Goal: Information Seeking & Learning: Check status

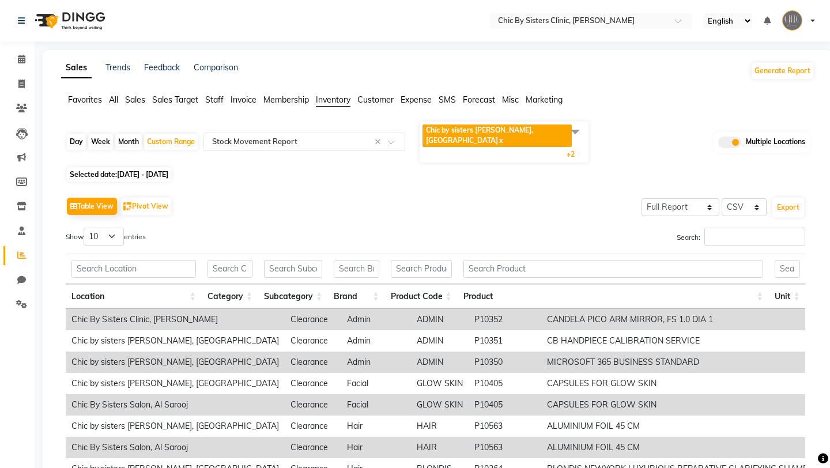
select select "full_report"
select select "csv"
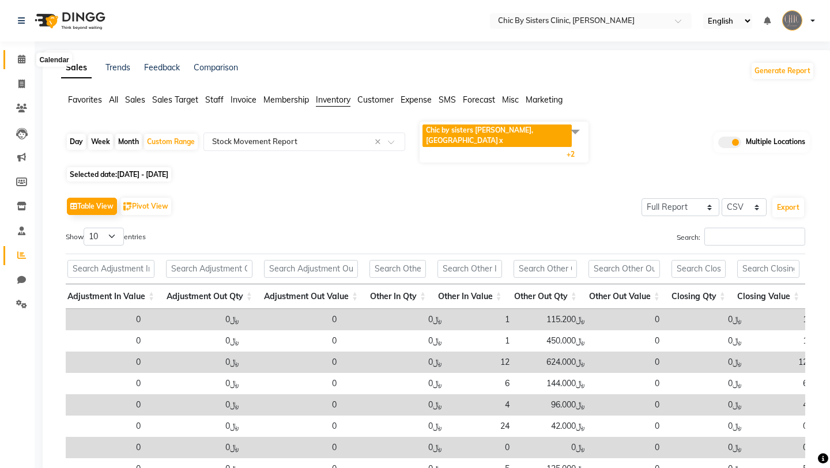
click at [24, 59] on icon at bounding box center [21, 59] width 7 height 9
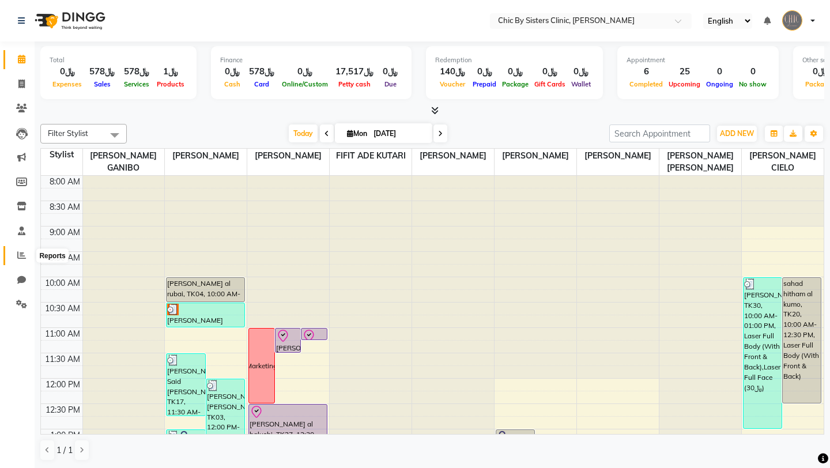
click at [19, 251] on icon at bounding box center [21, 255] width 9 height 9
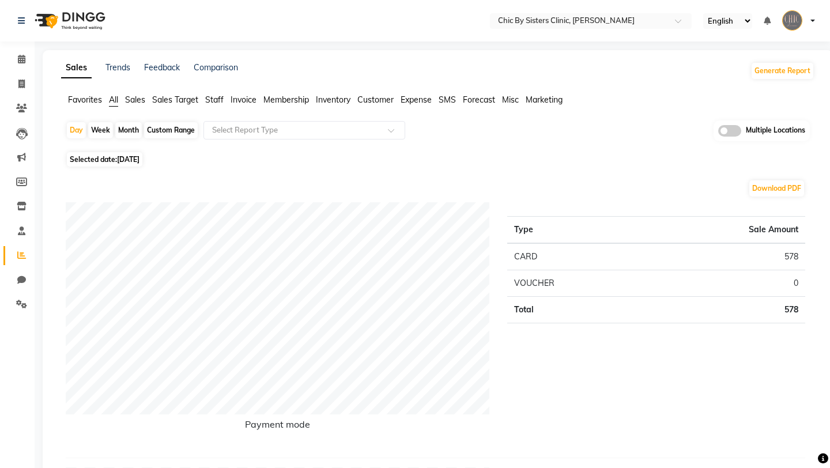
click at [221, 103] on span "Staff" at bounding box center [214, 100] width 18 height 10
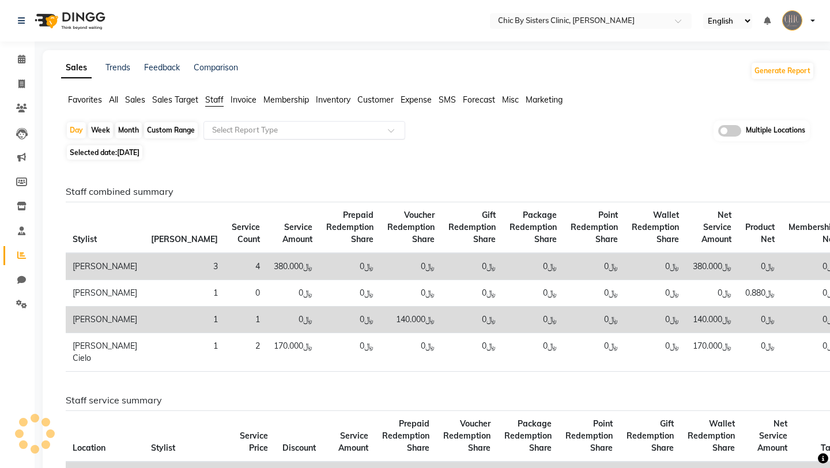
click at [247, 123] on div "Select Report Type" at bounding box center [304, 130] width 202 height 18
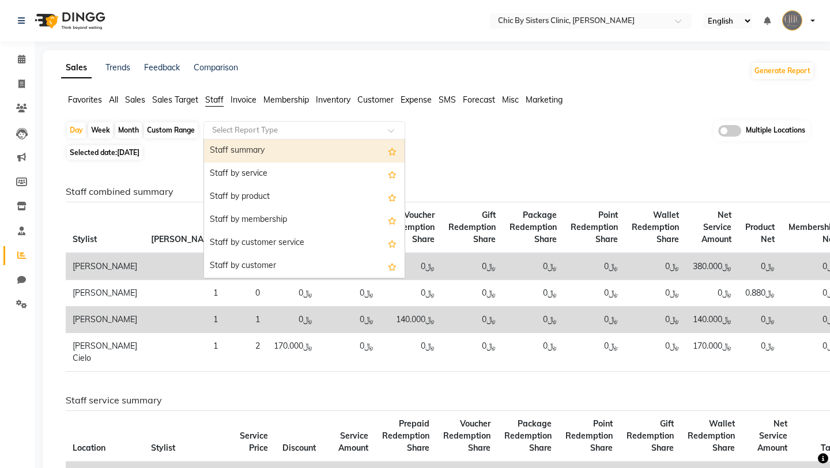
click at [319, 101] on span "Inventory" at bounding box center [333, 100] width 35 height 10
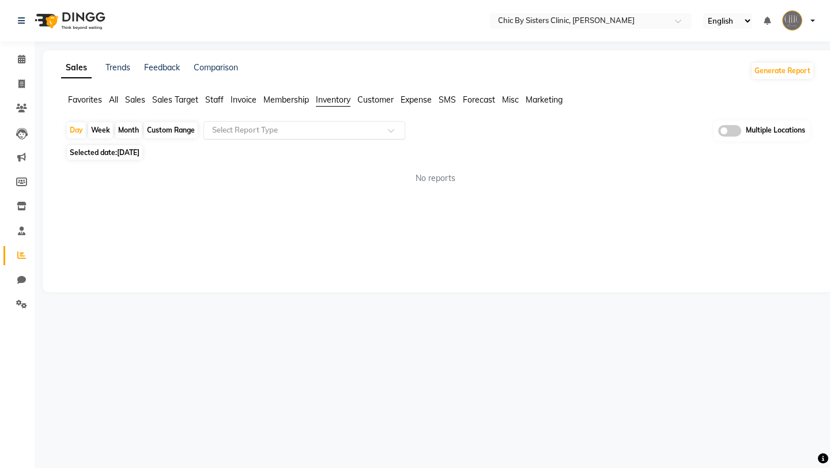
click at [301, 124] on input "text" at bounding box center [293, 130] width 166 height 12
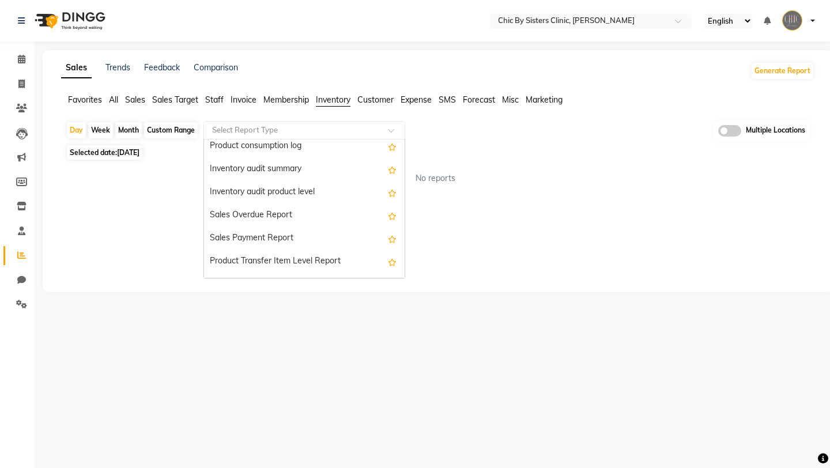
scroll to position [392, 0]
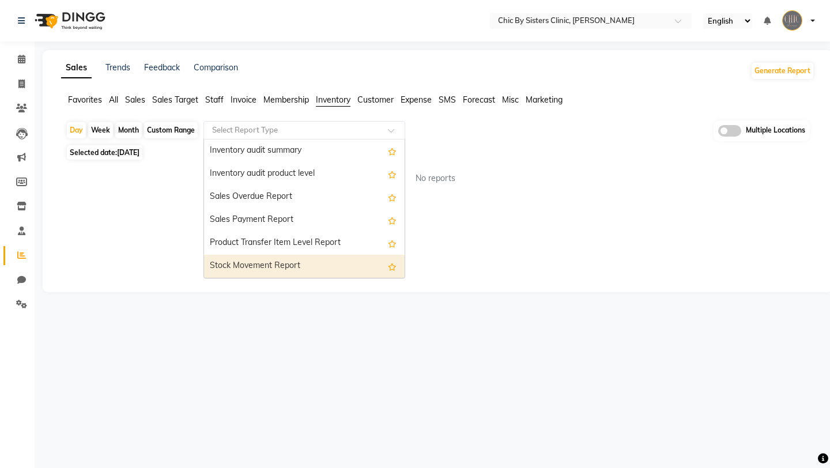
click at [282, 259] on div "Stock Movement Report" at bounding box center [304, 266] width 201 height 23
select select "full_report"
select select "csv"
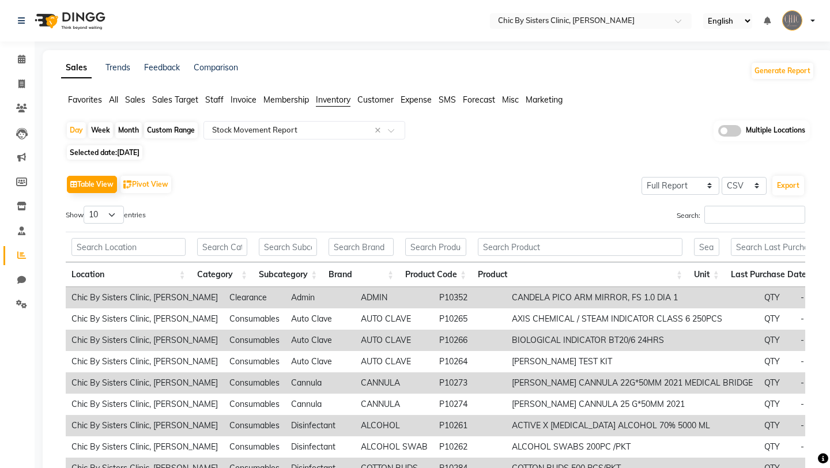
click at [167, 134] on div "Custom Range" at bounding box center [171, 130] width 54 height 16
select select "9"
select select "2025"
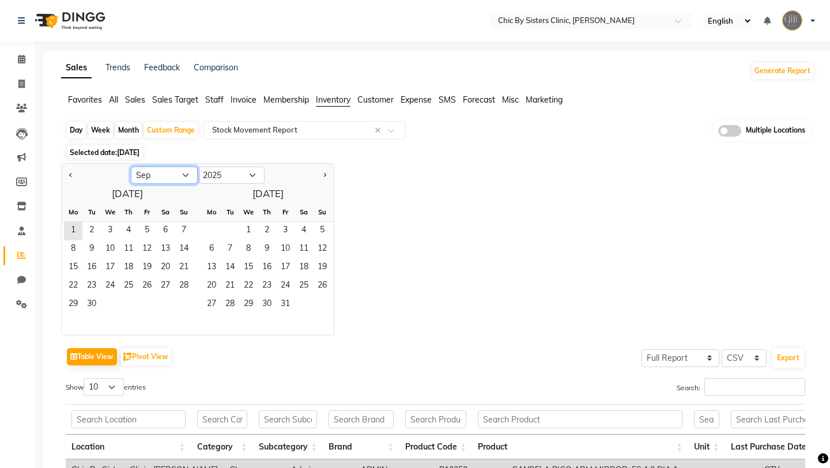
click at [161, 174] on select "Jan Feb Mar Apr May Jun [DATE] Aug Sep Oct Nov Dec" at bounding box center [164, 175] width 67 height 17
click at [131, 167] on select "Jan Feb Mar Apr May Jun [DATE] Aug Sep Oct Nov Dec" at bounding box center [164, 175] width 67 height 17
click at [95, 230] on span "1" at bounding box center [91, 231] width 18 height 18
click at [165, 179] on select "Jan Feb Mar Apr May Jun [DATE] Aug Sep Oct Nov Dec" at bounding box center [164, 175] width 67 height 17
select select "7"
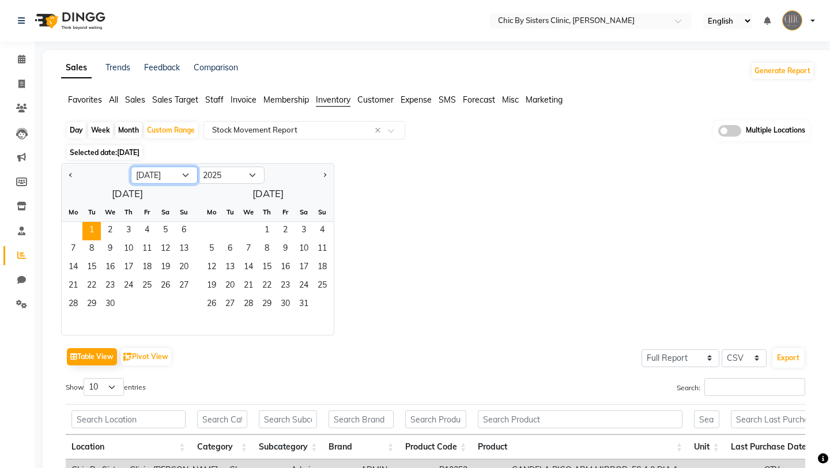
click at [131, 167] on select "Jan Feb Mar Apr May Jun [DATE] Aug Sep Oct Nov Dec" at bounding box center [164, 175] width 67 height 17
click at [89, 301] on span "29" at bounding box center [91, 305] width 18 height 18
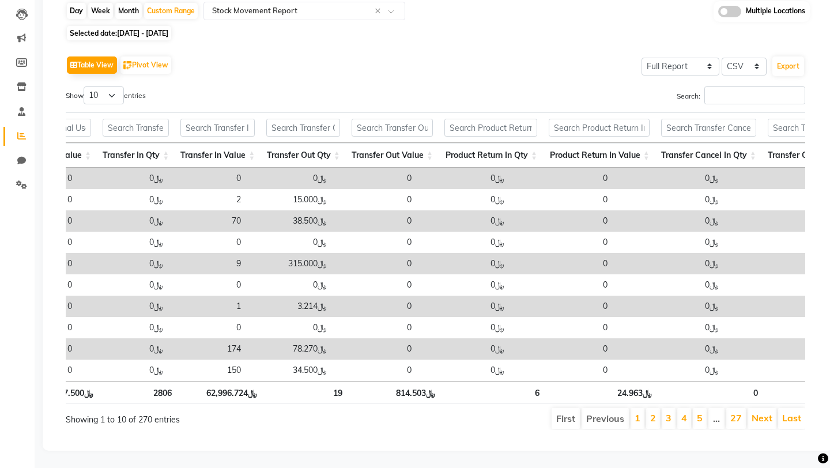
scroll to position [0, 1382]
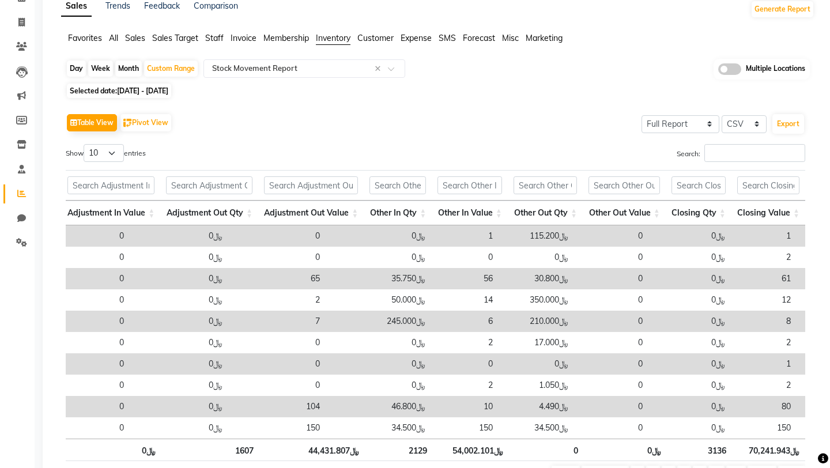
click at [736, 71] on span at bounding box center [729, 69] width 23 height 12
click at [718, 71] on input "checkbox" at bounding box center [718, 71] width 0 height 0
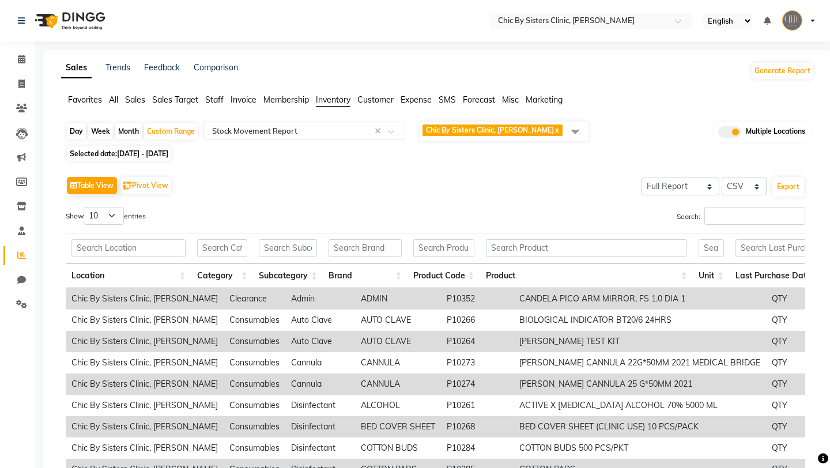
click at [574, 135] on span at bounding box center [575, 131] width 23 height 22
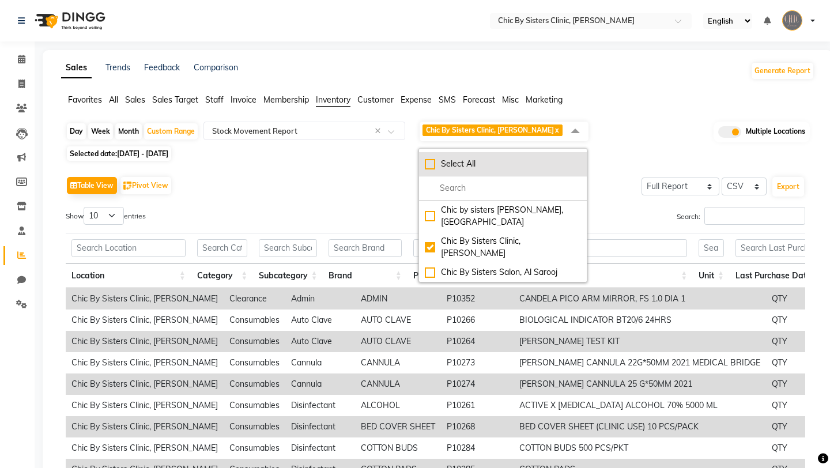
click at [432, 163] on div "Select All" at bounding box center [503, 164] width 156 height 12
checkbox input "true"
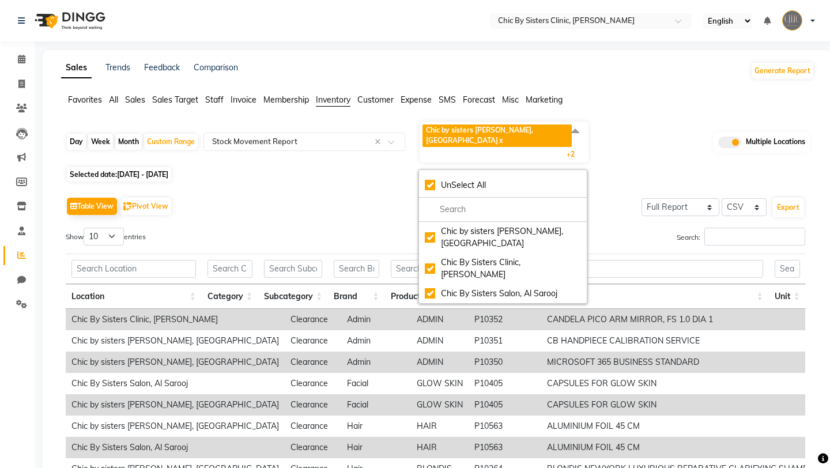
click at [372, 194] on div "Table View Pivot View Select Full Report Filtered Report Select CSV PDF Export" at bounding box center [435, 206] width 739 height 24
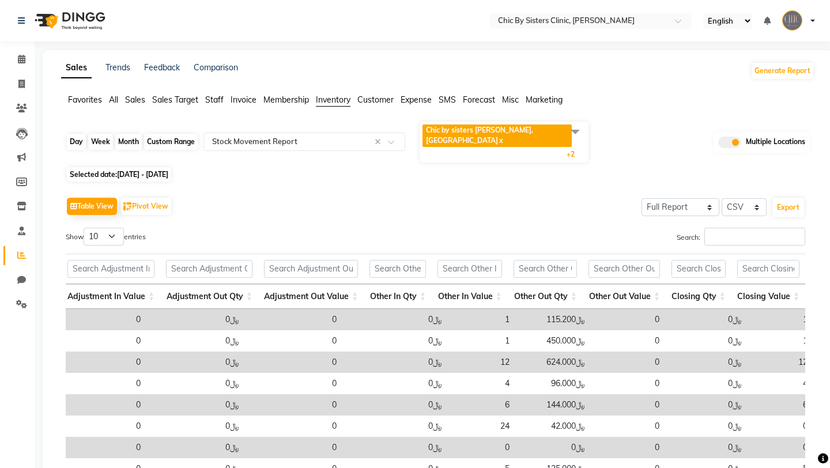
click at [183, 136] on div "Custom Range" at bounding box center [171, 142] width 54 height 16
select select "4"
select select "2025"
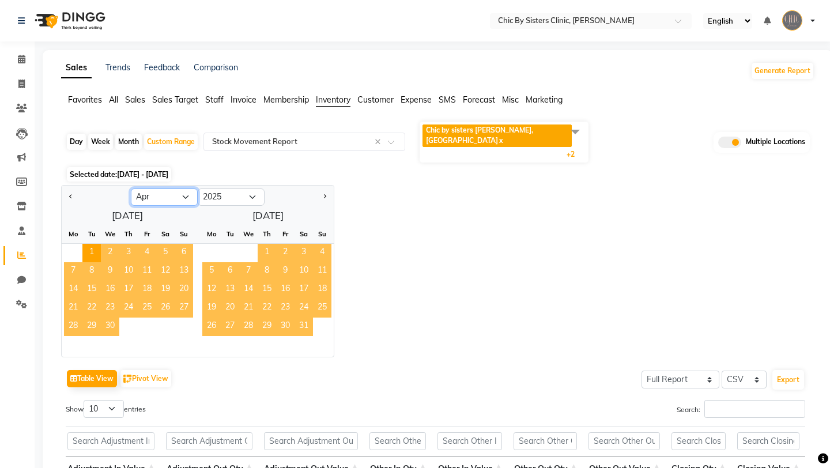
click at [175, 188] on select "Jan Feb Mar Apr May Jun [DATE] Aug Sep Oct Nov Dec" at bounding box center [164, 196] width 67 height 17
select select "7"
click at [131, 188] on select "Jan Feb Mar Apr May Jun [DATE] Aug Sep Oct Nov Dec" at bounding box center [164, 196] width 67 height 17
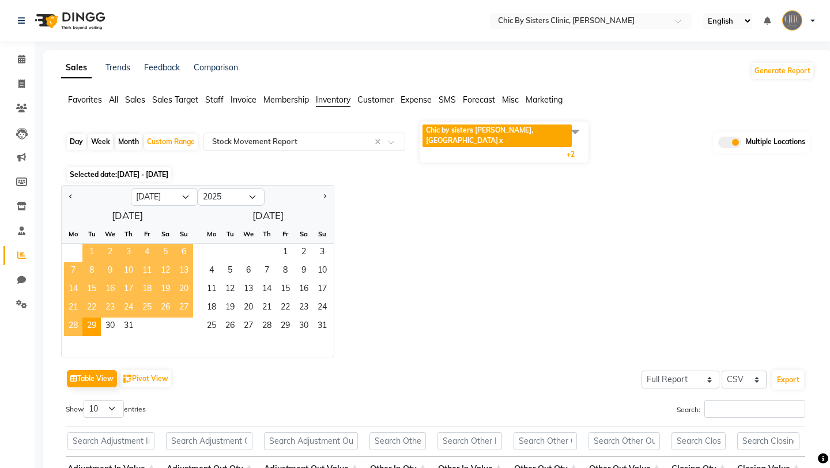
click at [88, 244] on span "1" at bounding box center [91, 253] width 18 height 18
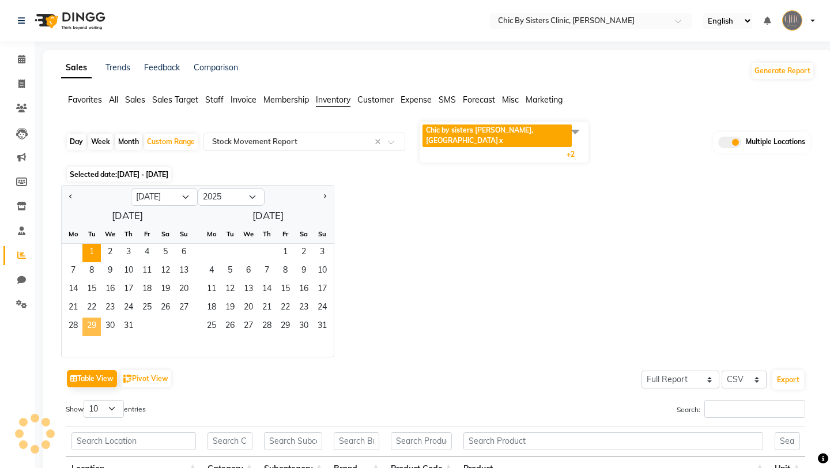
click at [88, 318] on span "29" at bounding box center [91, 327] width 18 height 18
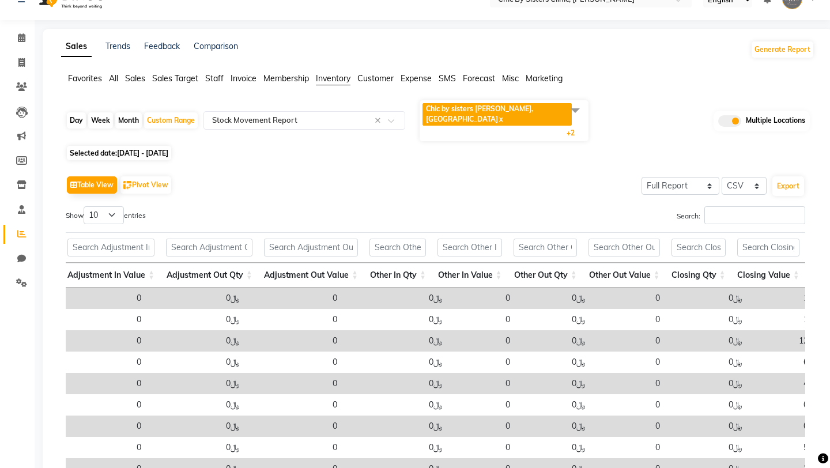
scroll to position [0, 0]
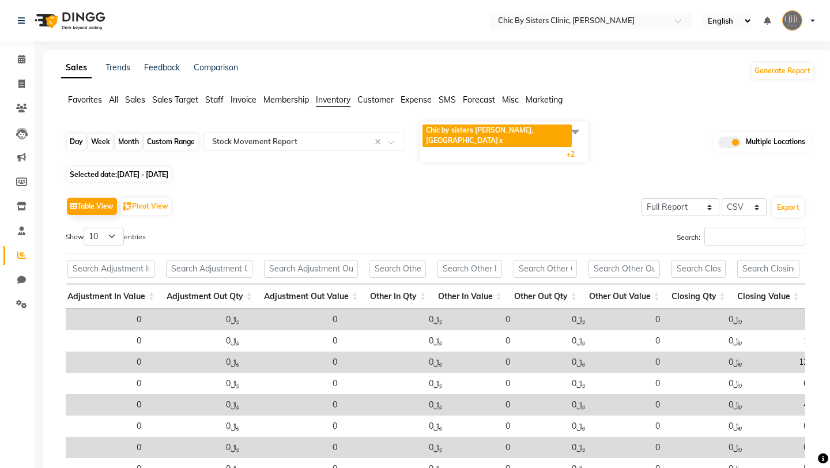
click at [173, 134] on div "Custom Range" at bounding box center [171, 142] width 54 height 16
select select "7"
select select "2025"
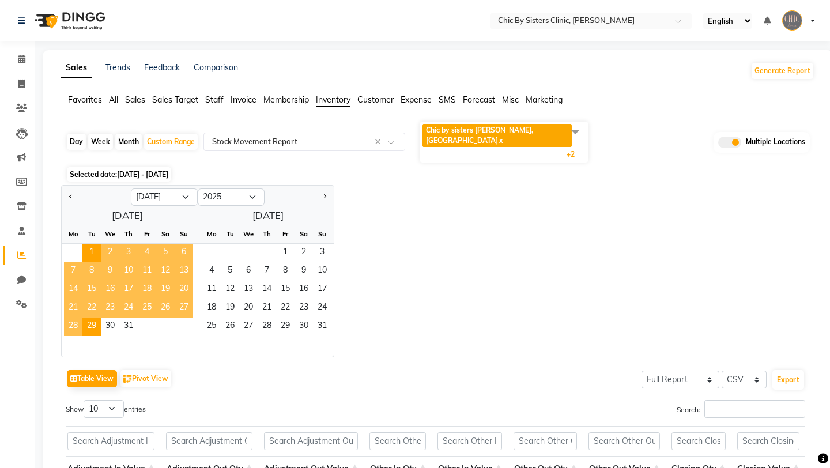
click at [123, 134] on div "Month" at bounding box center [128, 142] width 27 height 16
select select "7"
select select "2025"
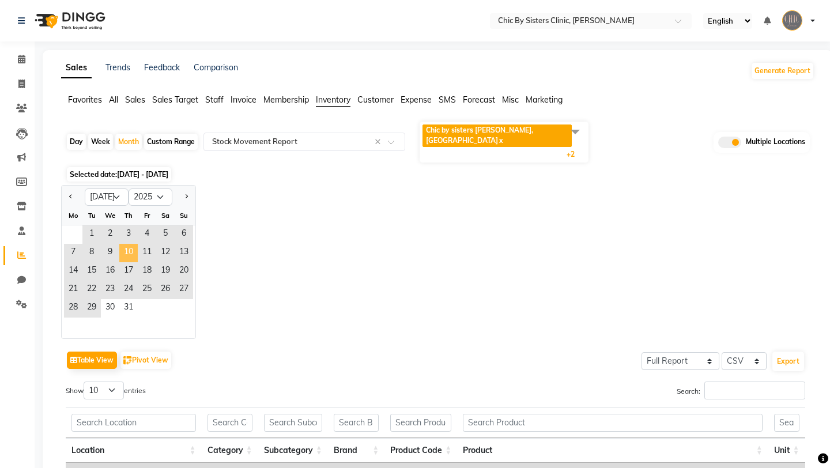
click at [120, 244] on span "10" at bounding box center [128, 253] width 18 height 18
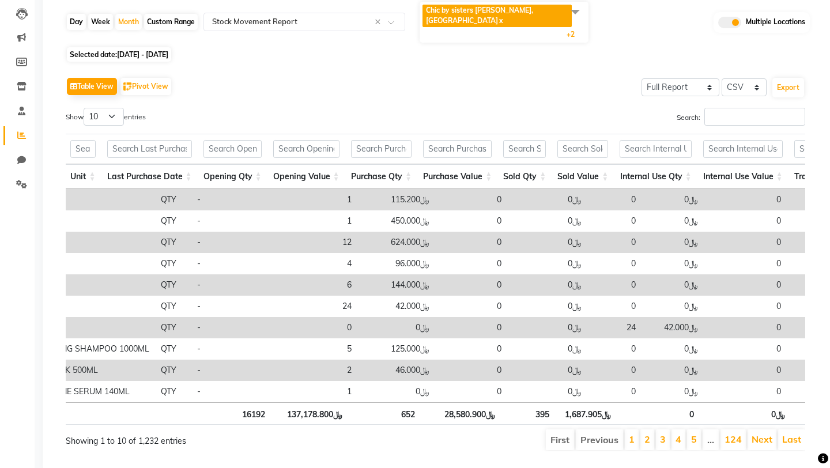
scroll to position [0, 929]
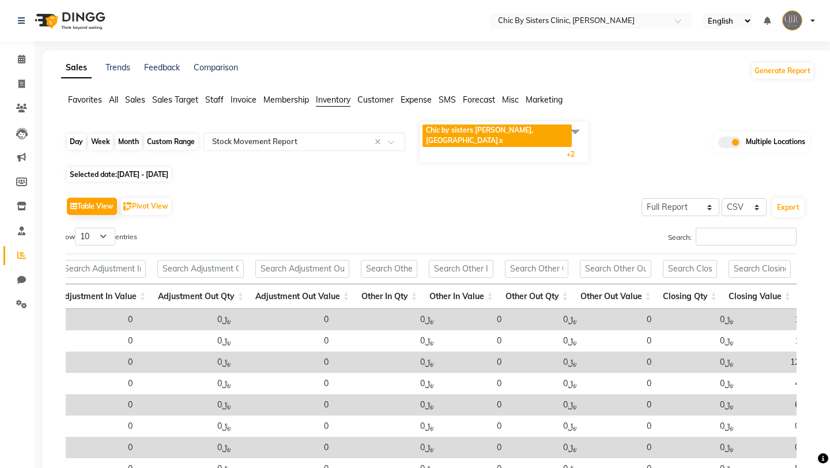
click at [131, 134] on div "Month" at bounding box center [128, 142] width 27 height 16
select select "7"
select select "2025"
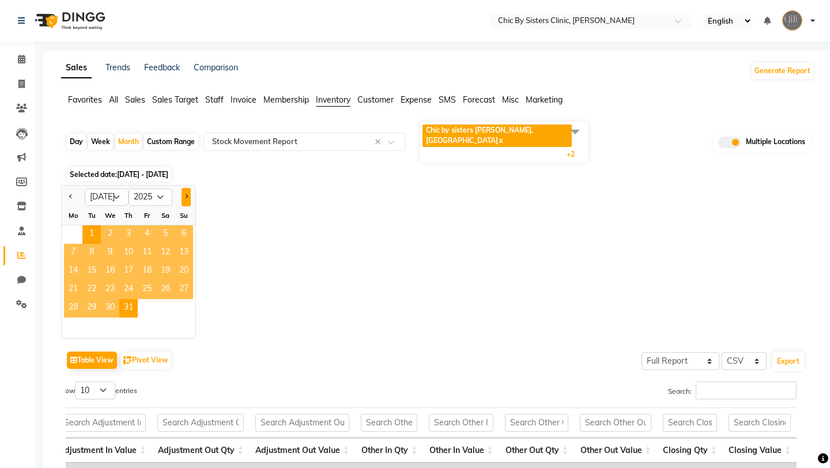
click at [184, 194] on span "Next month" at bounding box center [186, 196] width 4 height 4
select select "8"
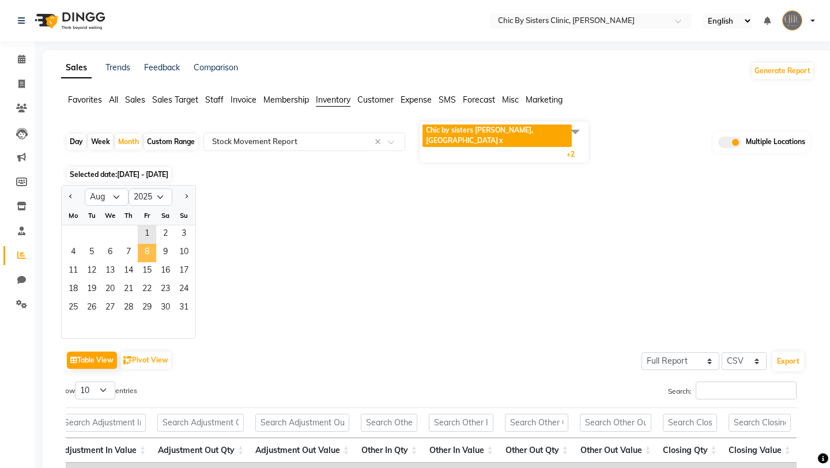
click at [150, 244] on span "8" at bounding box center [147, 253] width 18 height 18
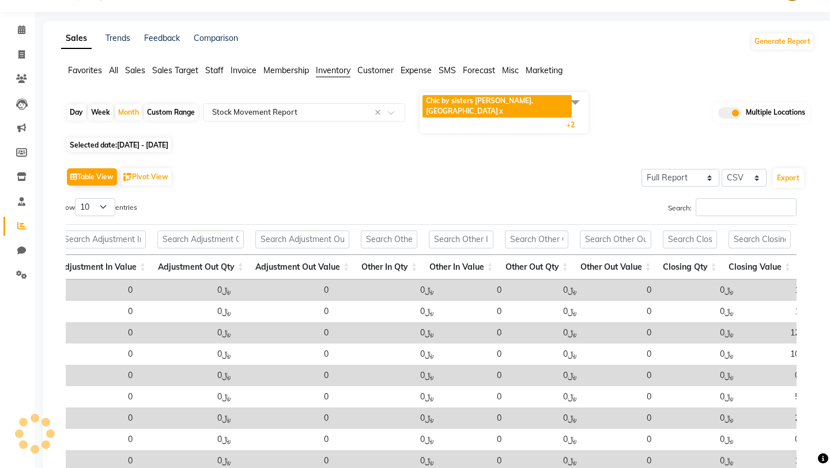
scroll to position [0, 0]
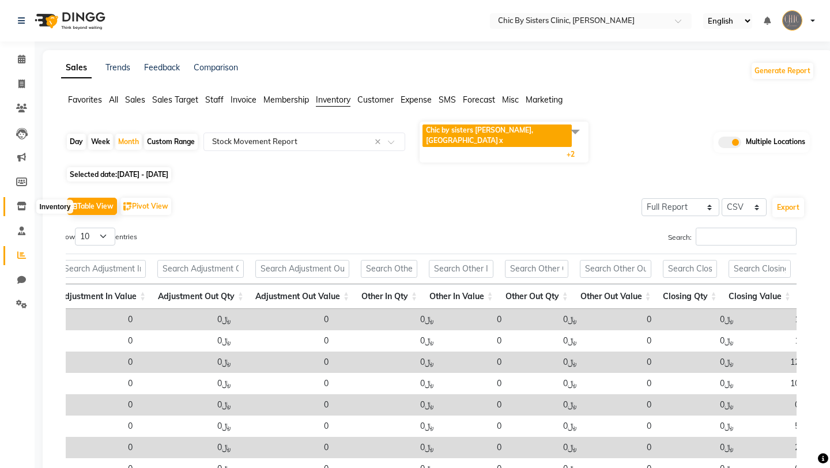
click at [21, 207] on icon at bounding box center [22, 206] width 10 height 9
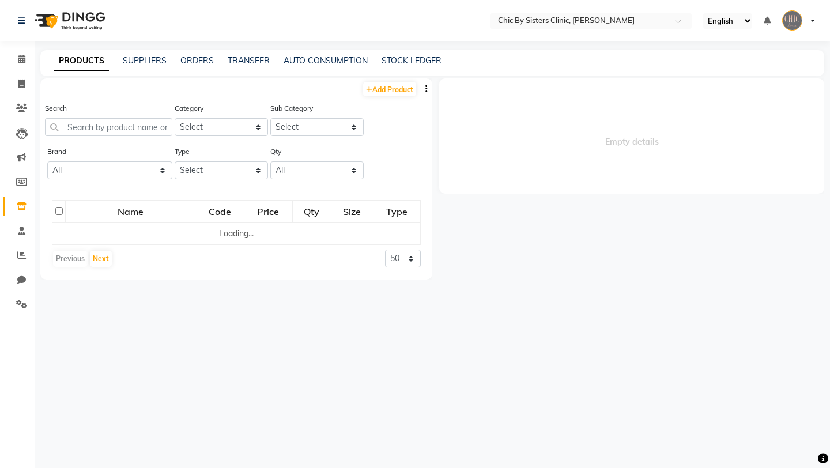
select select
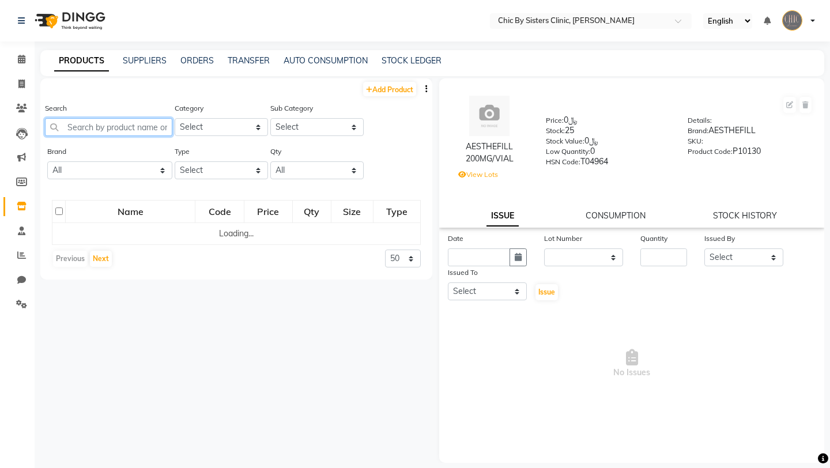
click at [115, 129] on input "text" at bounding box center [108, 127] width 127 height 18
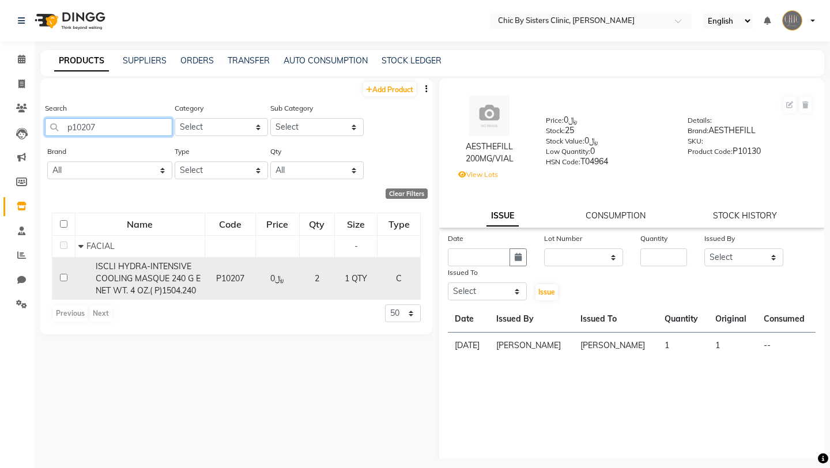
type input "p10207"
click at [163, 280] on span "ISCLI HYDRA-INTENSIVE COOLING MASQUE 240 G E NET WT. 4 OZ.( P)1504.240" at bounding box center [148, 278] width 105 height 35
select select
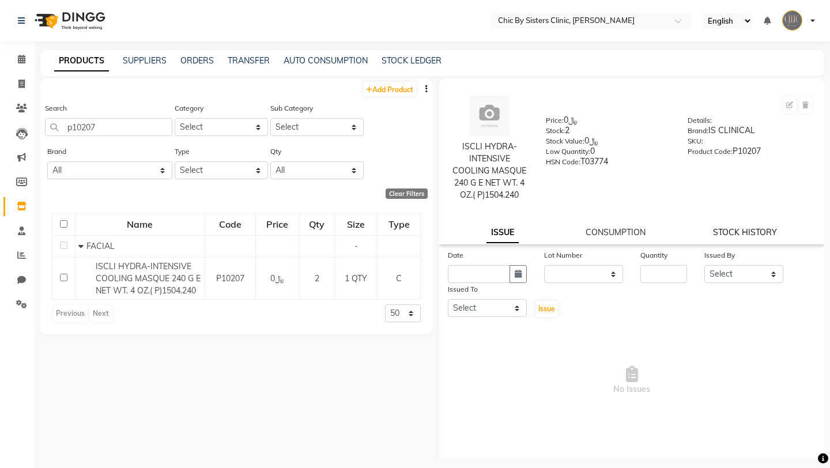
click at [754, 232] on link "STOCK HISTORY" at bounding box center [745, 232] width 64 height 10
select select "all"
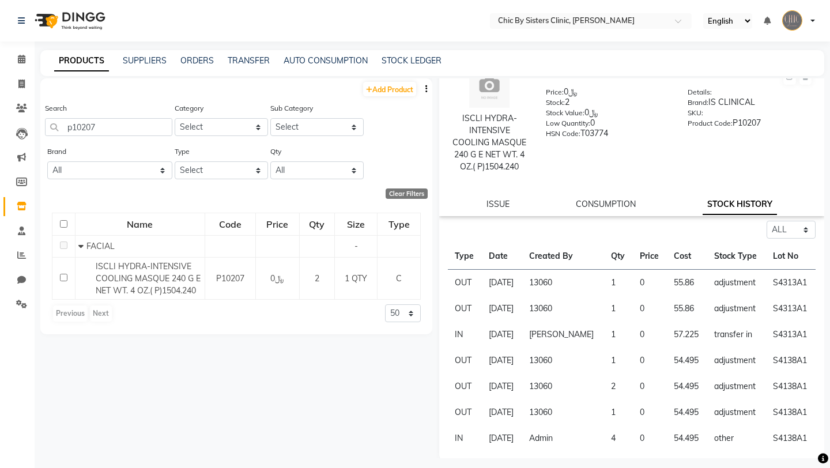
scroll to position [31, 0]
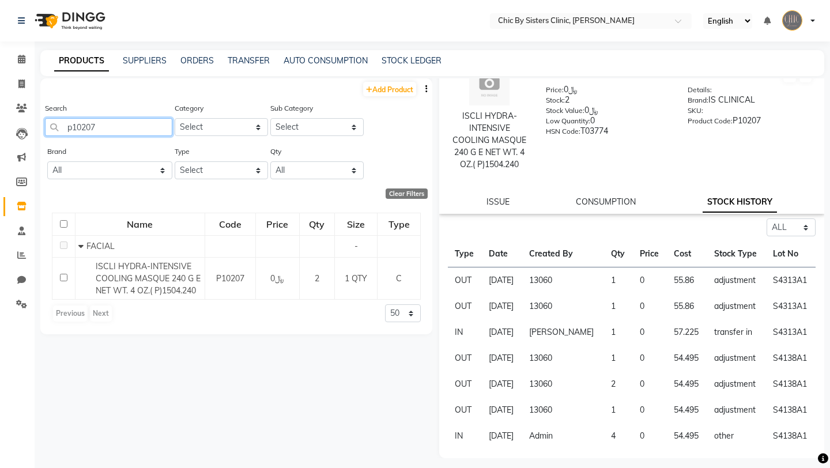
click at [102, 124] on input "p10207" at bounding box center [108, 127] width 127 height 18
click at [394, 56] on link "STOCK LEDGER" at bounding box center [411, 60] width 60 height 10
select select "all"
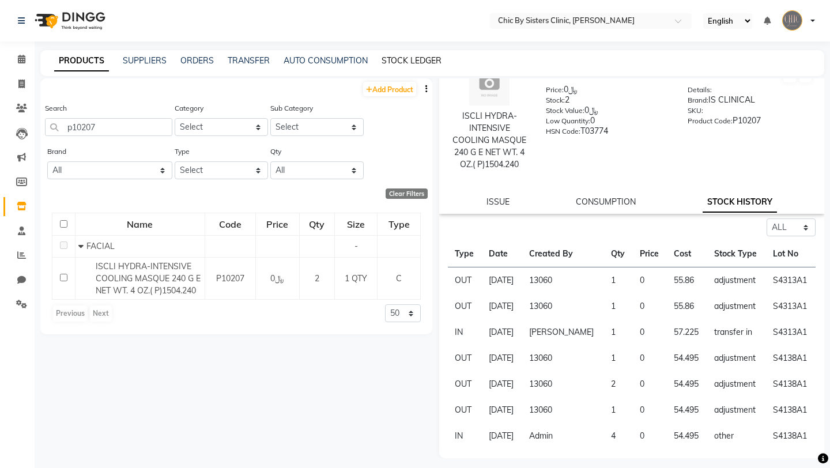
select select "all"
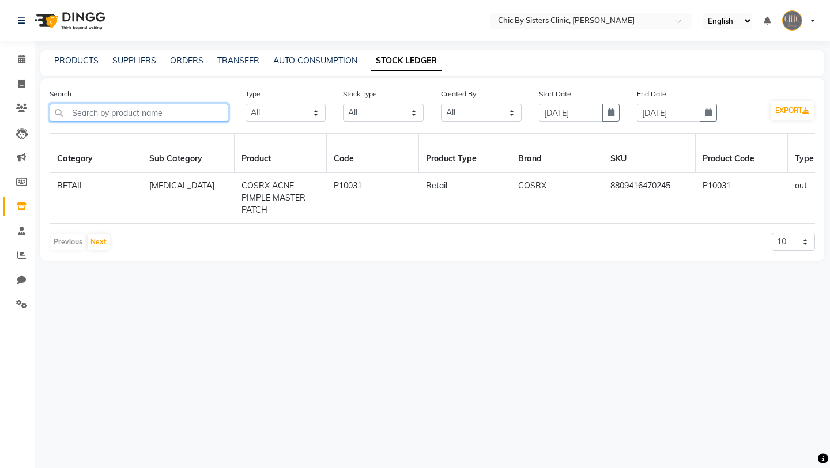
click at [202, 108] on input "text" at bounding box center [139, 113] width 179 height 18
paste input "p10207"
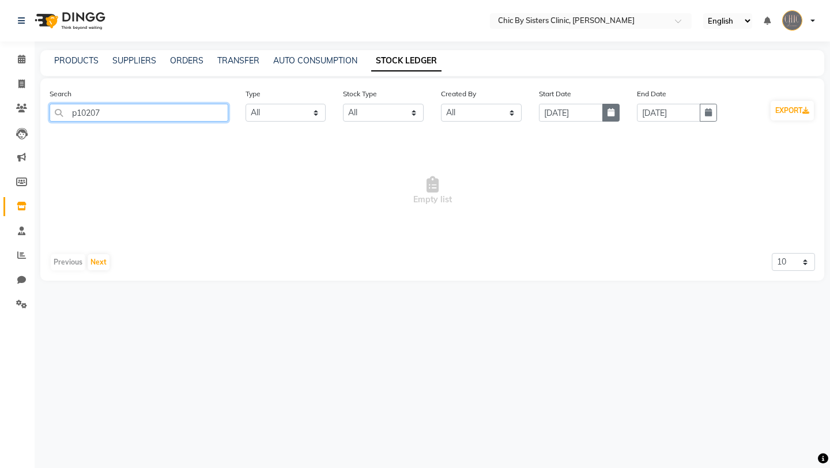
type input "p10207"
click at [617, 114] on button "button" at bounding box center [610, 113] width 17 height 18
select select "9"
select select "2025"
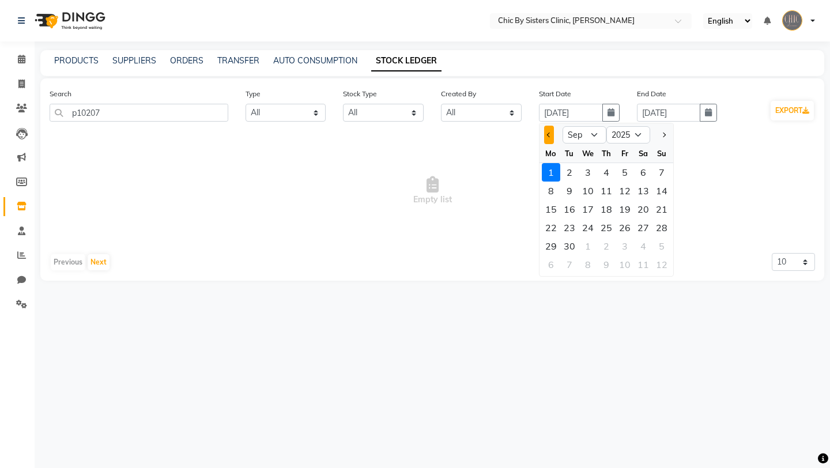
click at [549, 131] on button "Previous month" at bounding box center [549, 135] width 10 height 18
select select "7"
click at [573, 176] on div "1" at bounding box center [569, 172] width 18 height 18
type input "[DATE]"
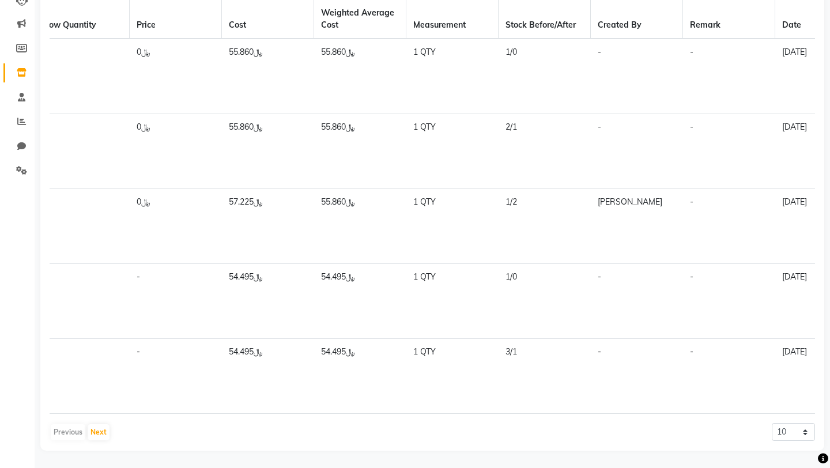
scroll to position [0, 1171]
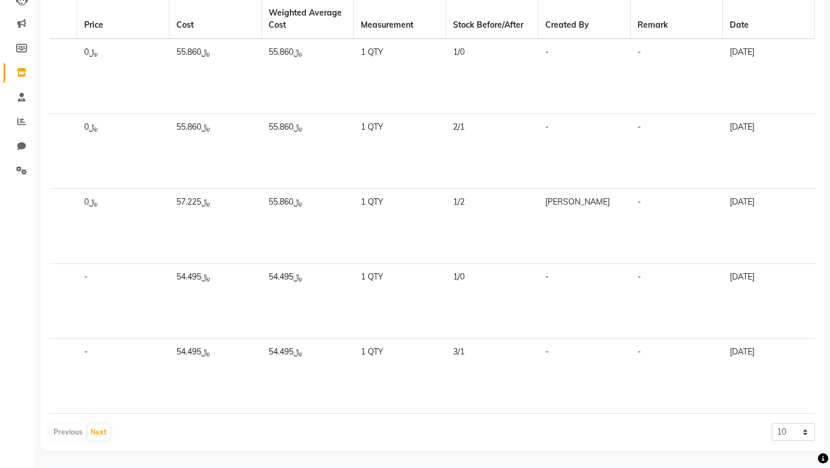
drag, startPoint x: 459, startPoint y: 275, endPoint x: 465, endPoint y: 275, distance: 6.3
click at [465, 275] on td "1/0" at bounding box center [492, 301] width 92 height 75
click at [464, 277] on td "1/0" at bounding box center [492, 301] width 92 height 75
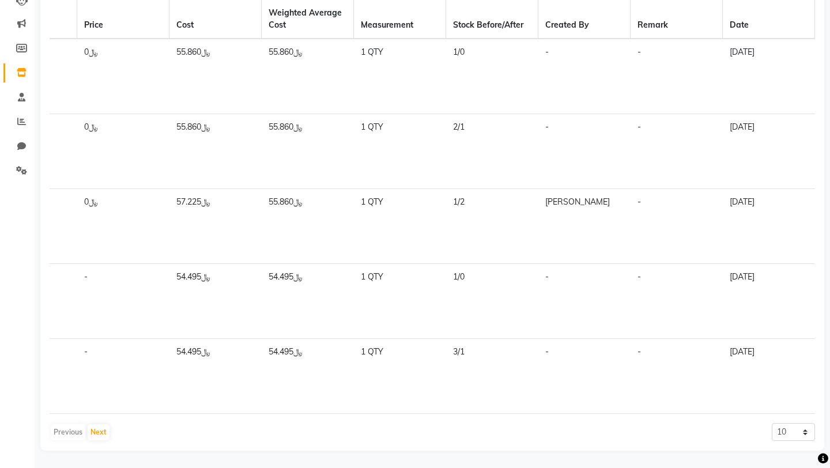
scroll to position [0, 0]
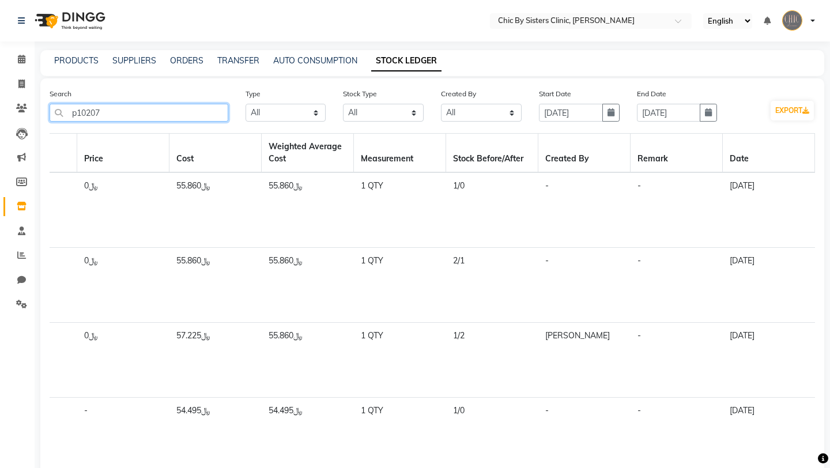
click at [167, 115] on input "p10207" at bounding box center [139, 113] width 179 height 18
click at [316, 61] on link "AUTO CONSUMPTION" at bounding box center [315, 60] width 84 height 10
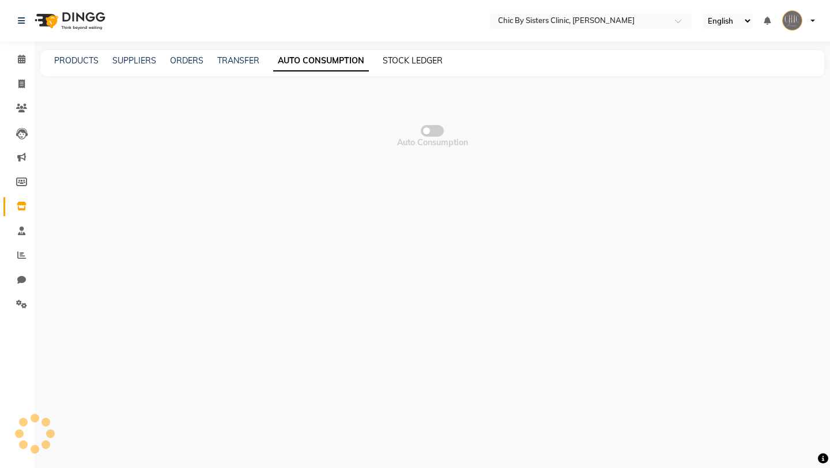
click at [409, 64] on link "STOCK LEDGER" at bounding box center [413, 60] width 60 height 10
select select "all"
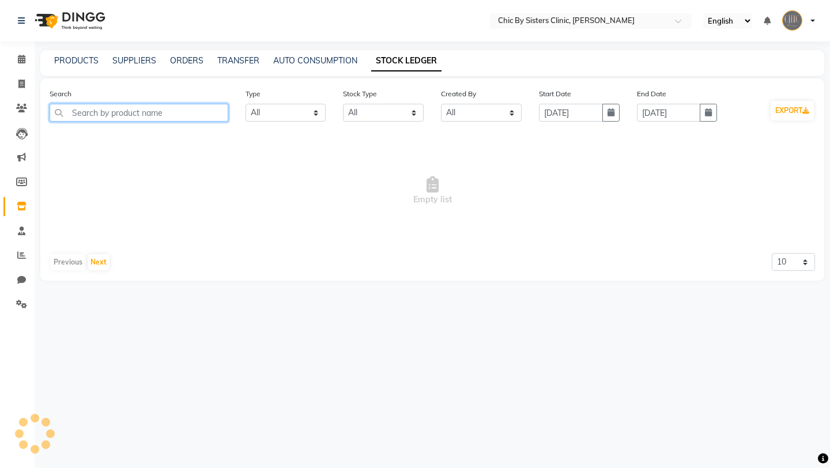
click at [202, 119] on input "text" at bounding box center [139, 113] width 179 height 18
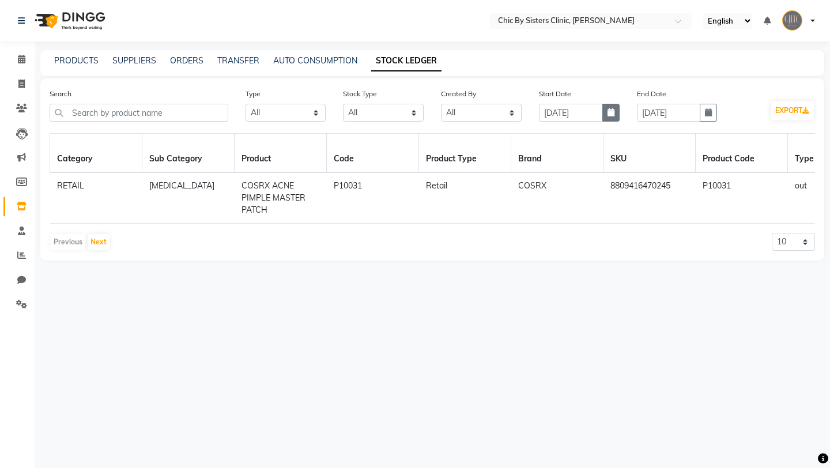
click at [614, 112] on button "button" at bounding box center [610, 113] width 17 height 18
select select "9"
select select "2025"
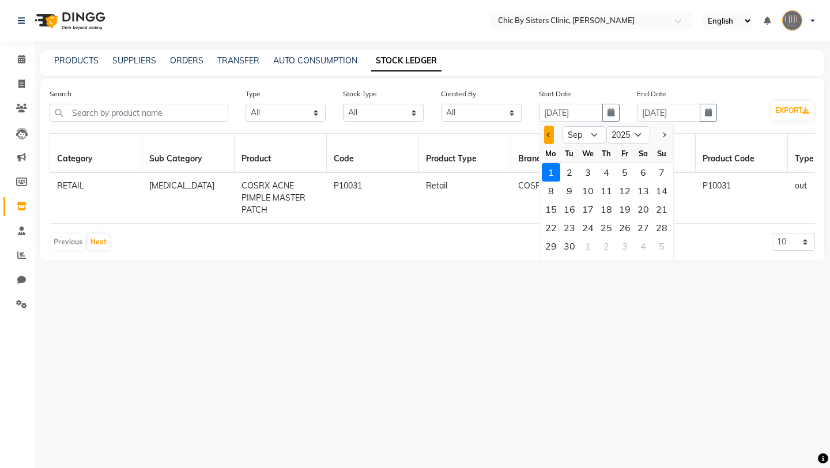
click at [544, 134] on button "Previous month" at bounding box center [549, 135] width 10 height 18
select select "7"
click at [570, 165] on div "1" at bounding box center [569, 172] width 18 height 18
type input "[DATE]"
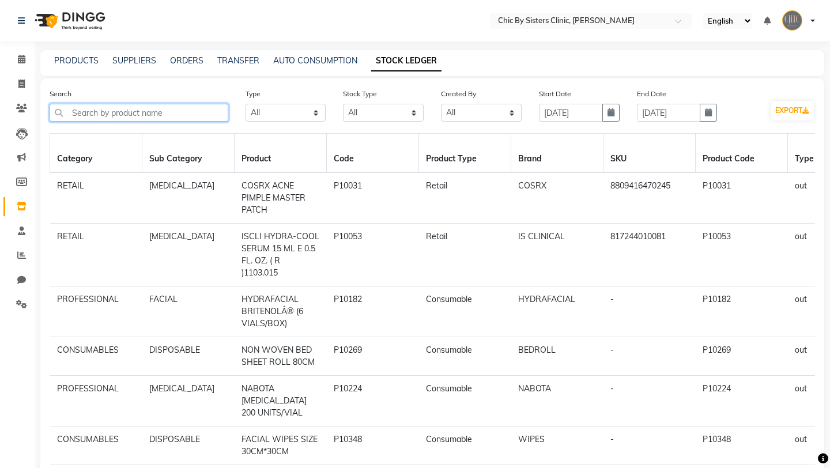
click at [203, 116] on input "text" at bounding box center [139, 113] width 179 height 18
paste input "p10207"
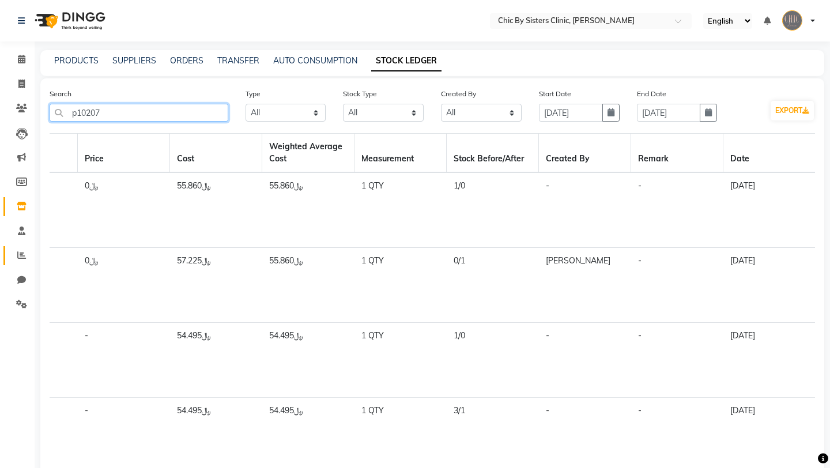
type input "p10207"
click at [18, 262] on link "Reports" at bounding box center [17, 255] width 28 height 19
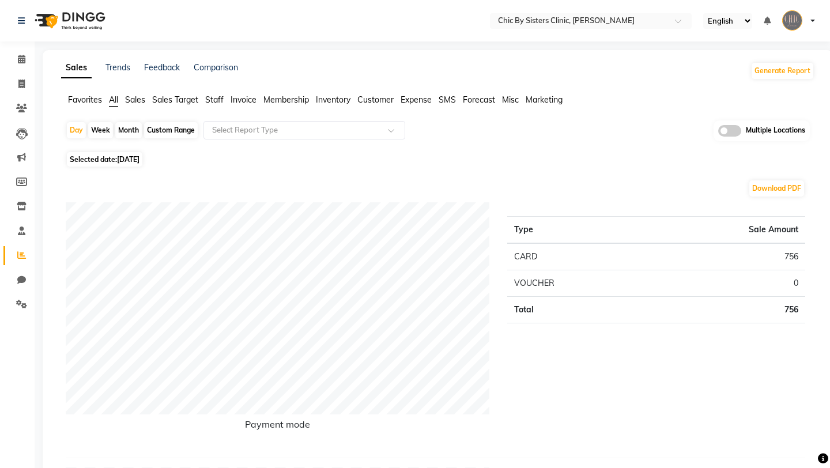
click at [335, 99] on span "Inventory" at bounding box center [333, 100] width 35 height 10
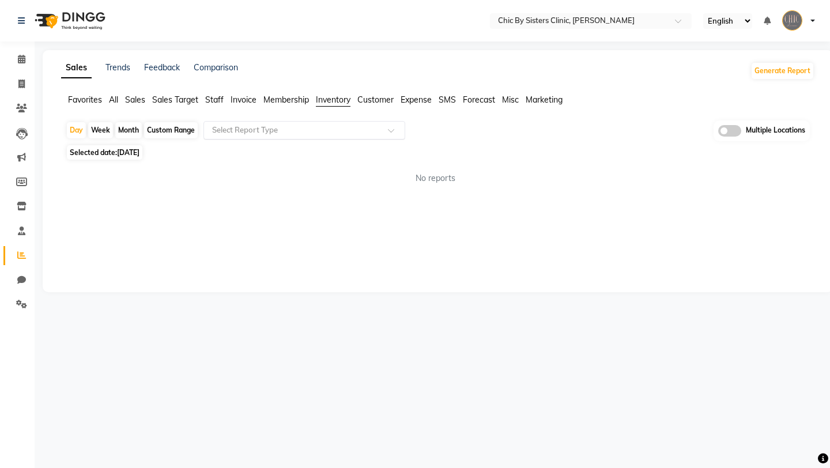
click at [317, 126] on input "text" at bounding box center [293, 130] width 166 height 12
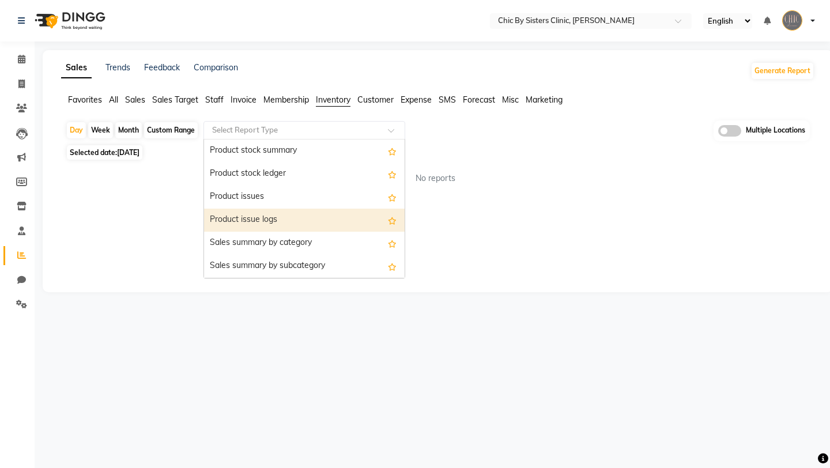
scroll to position [392, 0]
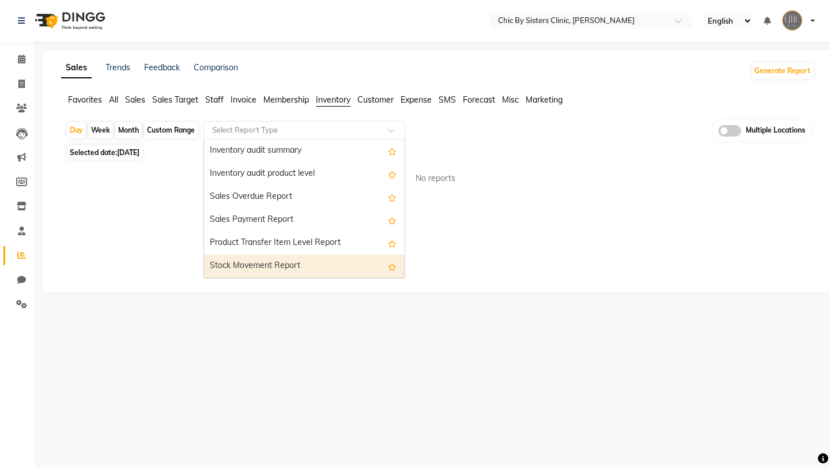
click at [286, 261] on div "Stock Movement Report" at bounding box center [304, 266] width 201 height 23
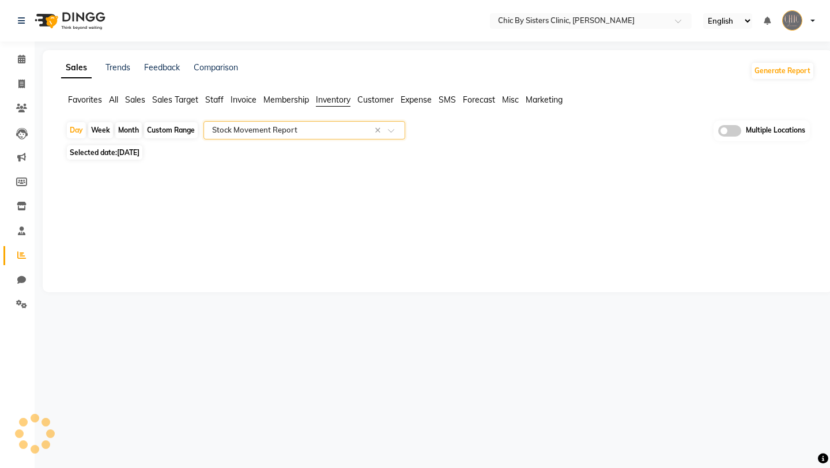
select select "full_report"
select select "csv"
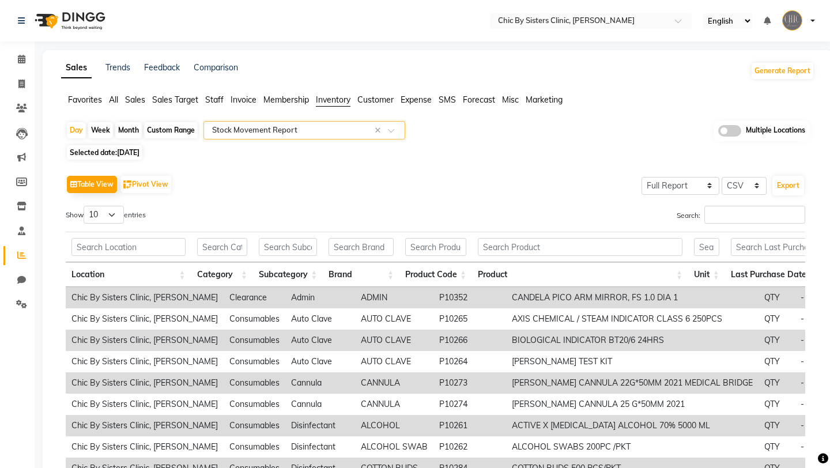
click at [130, 133] on div "Month" at bounding box center [128, 130] width 27 height 16
select select "9"
select select "2025"
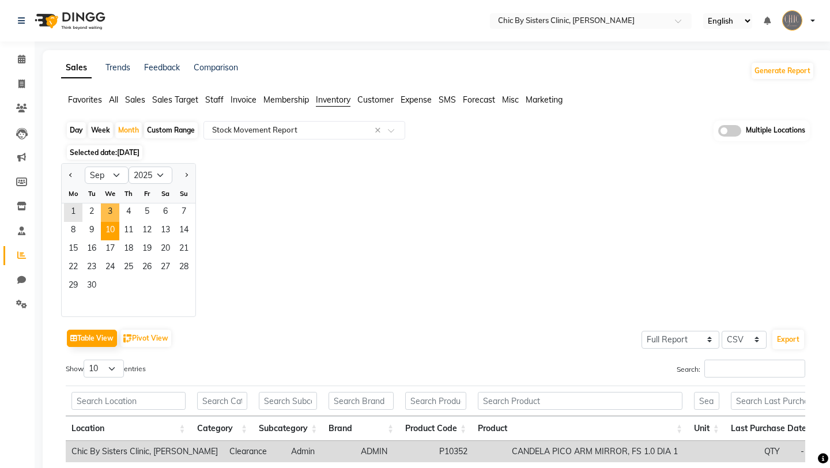
click at [111, 225] on span "10" at bounding box center [110, 231] width 18 height 18
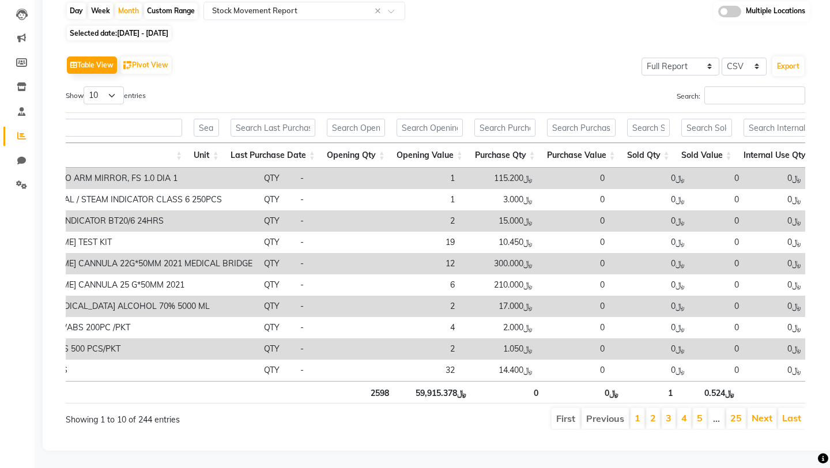
scroll to position [43, 0]
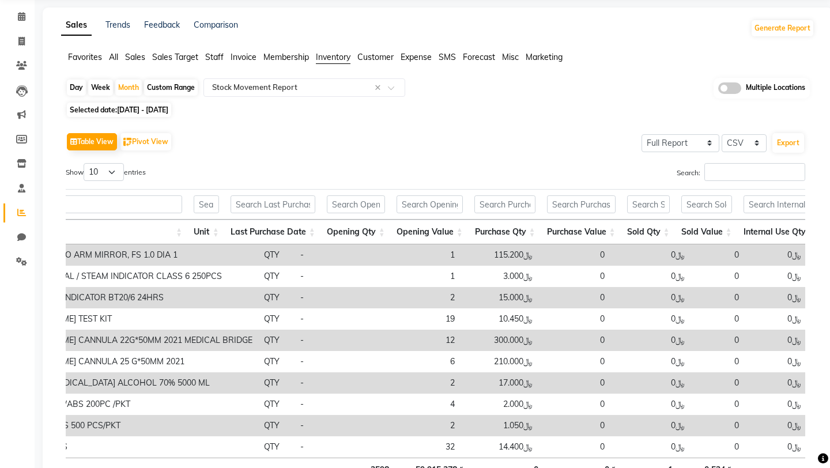
click at [737, 86] on span at bounding box center [729, 88] width 23 height 12
click at [718, 90] on input "checkbox" at bounding box center [718, 90] width 0 height 0
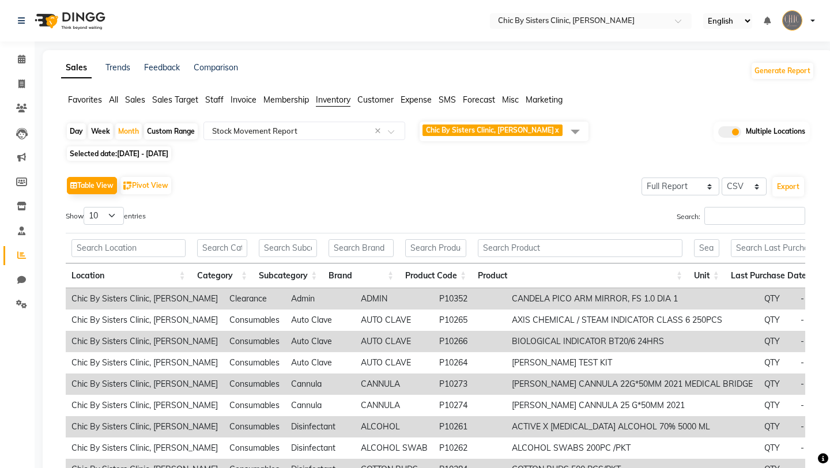
click at [555, 132] on span "Chic By Sisters Clinic, Al Sarooj x" at bounding box center [504, 132] width 169 height 20
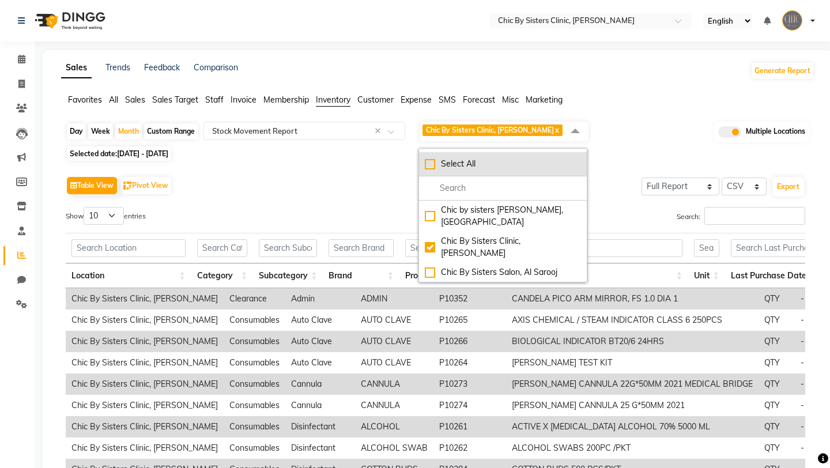
click at [435, 162] on div "Select All" at bounding box center [503, 164] width 156 height 12
checkbox input "true"
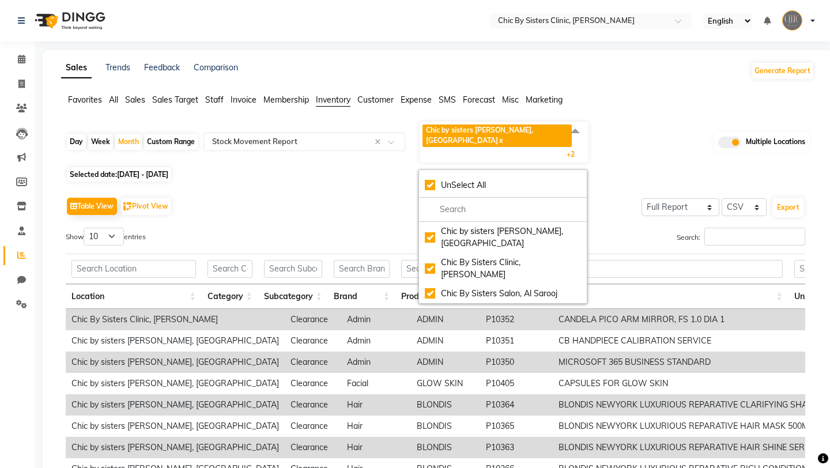
click at [382, 194] on div "Table View Pivot View Select Full Report Filtered Report Select CSV PDF Export" at bounding box center [435, 206] width 739 height 24
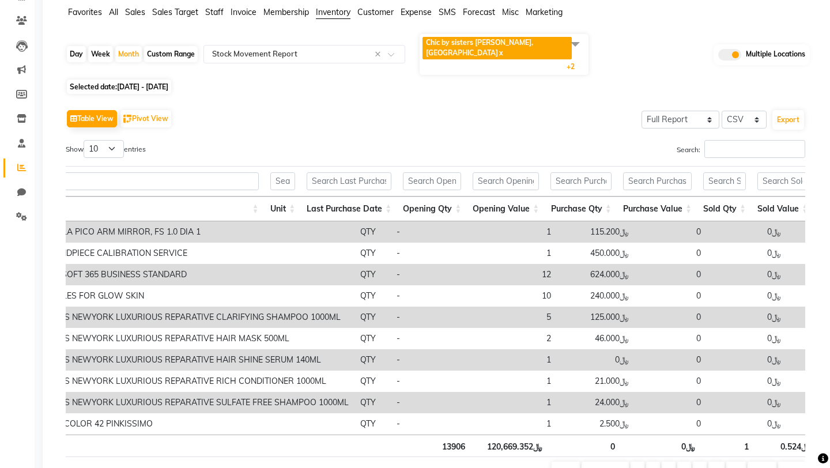
scroll to position [120, 0]
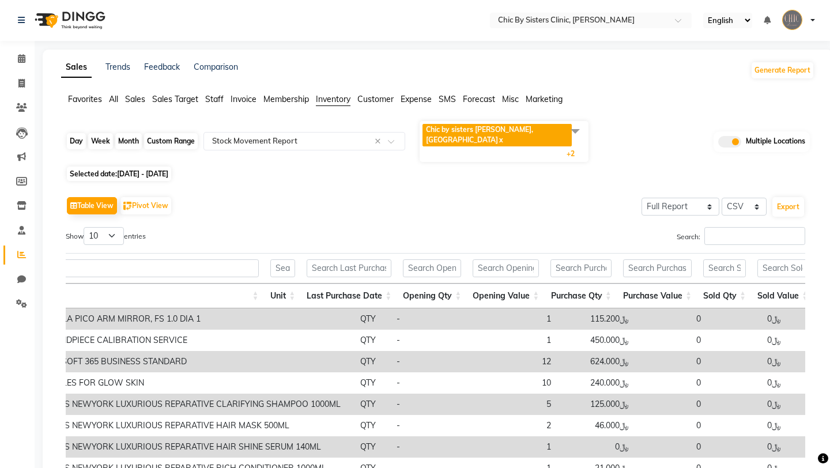
click at [126, 133] on div "Month" at bounding box center [128, 141] width 27 height 16
select select "9"
select select "2025"
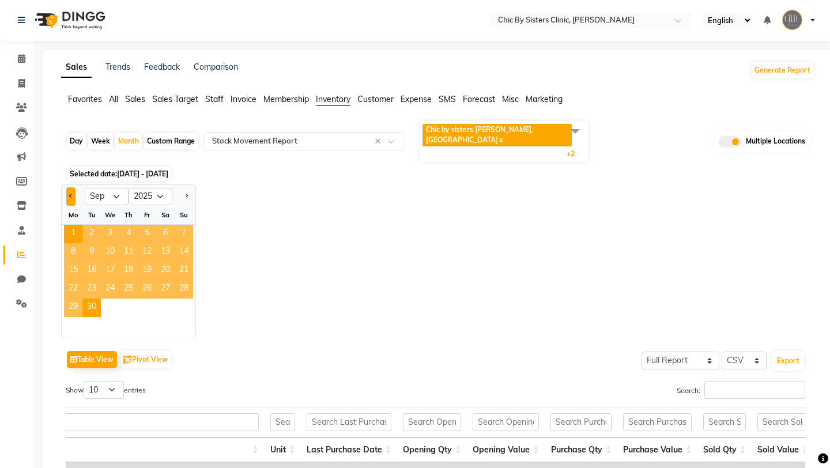
click at [71, 194] on span "Previous month" at bounding box center [71, 196] width 4 height 4
select select "8"
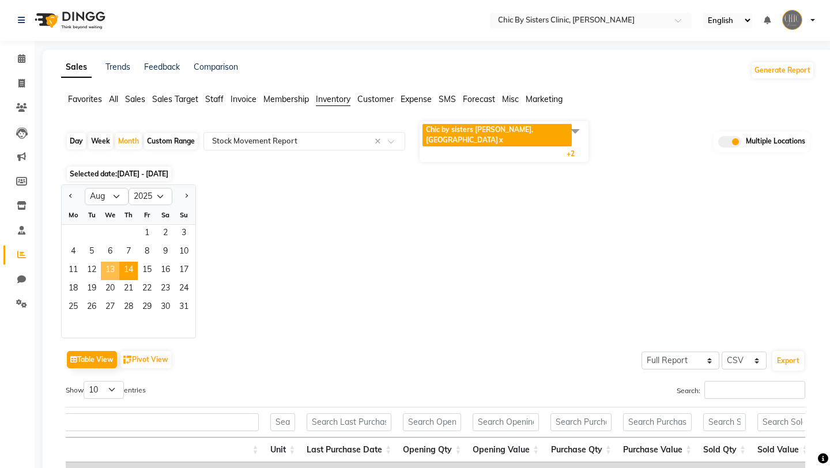
click at [119, 262] on span "14" at bounding box center [128, 271] width 18 height 18
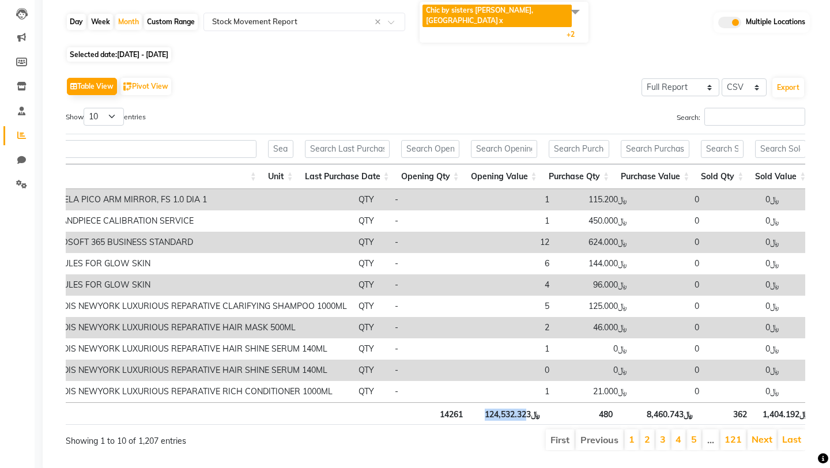
drag, startPoint x: 486, startPoint y: 392, endPoint x: 530, endPoint y: 393, distance: 43.8
click at [530, 402] on th "﷼124,532.323" at bounding box center [506, 413] width 77 height 22
drag, startPoint x: 485, startPoint y: 396, endPoint x: 534, endPoint y: 395, distance: 49.0
click at [534, 402] on th "﷼124,532.323" at bounding box center [506, 413] width 77 height 22
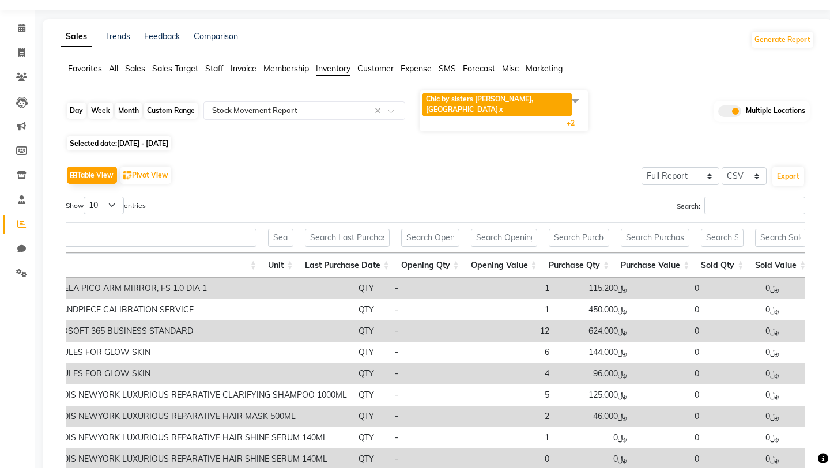
click at [127, 103] on div "Month" at bounding box center [128, 111] width 27 height 16
select select "8"
select select "2025"
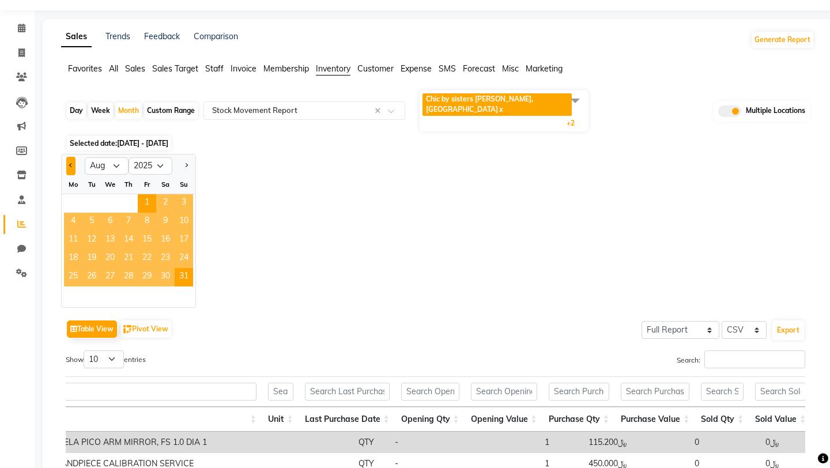
click at [70, 163] on span "Previous month" at bounding box center [71, 165] width 4 height 4
select select "7"
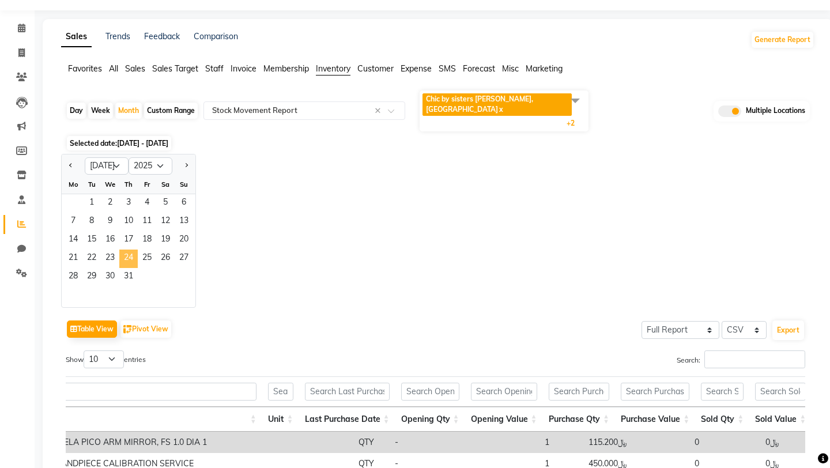
click at [120, 250] on span "24" at bounding box center [128, 259] width 18 height 18
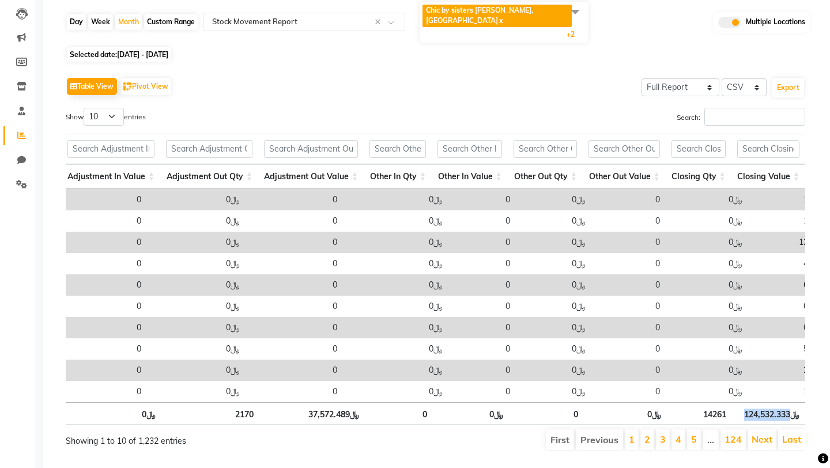
drag, startPoint x: 744, startPoint y: 393, endPoint x: 790, endPoint y: 394, distance: 45.5
click at [790, 402] on th "﷼124,532.333" at bounding box center [768, 413] width 73 height 22
click at [129, 14] on div "Month" at bounding box center [128, 22] width 27 height 16
select select "7"
select select "2025"
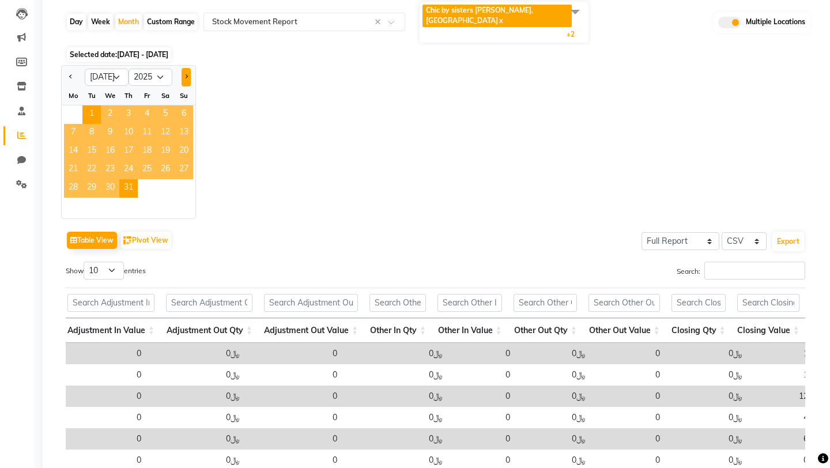
click at [187, 68] on button "Next month" at bounding box center [186, 77] width 9 height 18
select select "8"
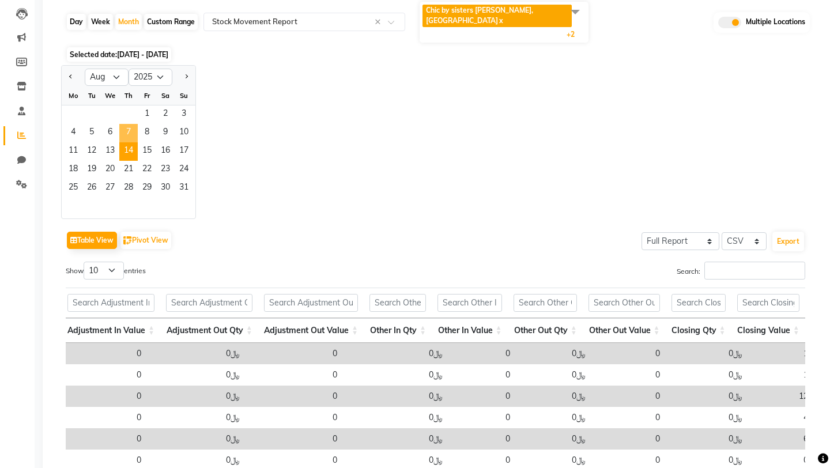
click at [131, 142] on span "14" at bounding box center [128, 151] width 18 height 18
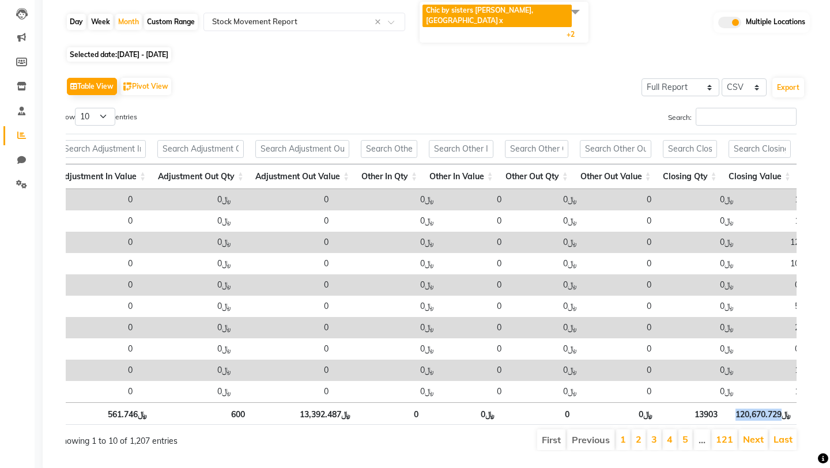
drag, startPoint x: 735, startPoint y: 394, endPoint x: 781, endPoint y: 393, distance: 46.7
click at [781, 402] on th "﷼120,670.729" at bounding box center [759, 413] width 73 height 22
click at [134, 14] on div "Month" at bounding box center [128, 22] width 27 height 16
select select "8"
select select "2025"
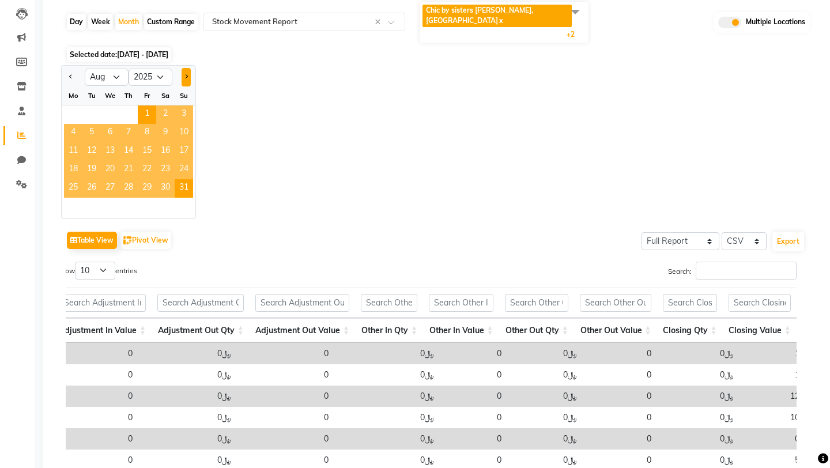
click at [187, 74] on span "Next month" at bounding box center [186, 76] width 4 height 4
select select "9"
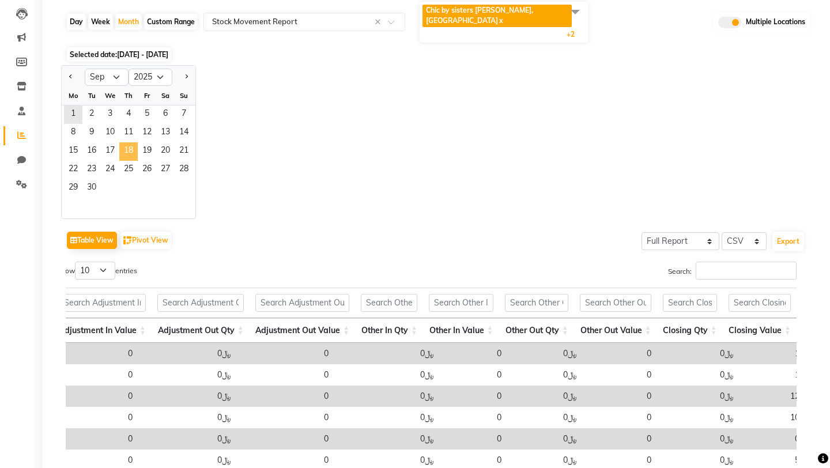
click at [130, 142] on span "18" at bounding box center [128, 151] width 18 height 18
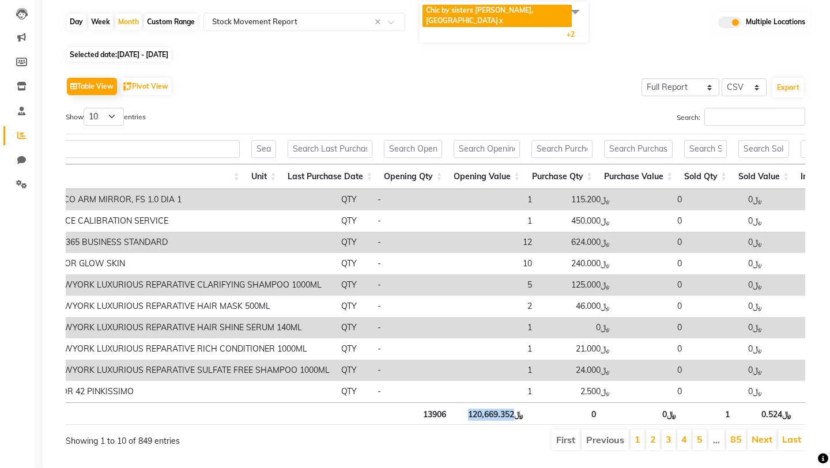
drag, startPoint x: 468, startPoint y: 393, endPoint x: 516, endPoint y: 393, distance: 47.8
click at [516, 402] on th "﷼120,669.352" at bounding box center [490, 413] width 77 height 22
click at [131, 14] on div "Month" at bounding box center [128, 22] width 27 height 16
select select "9"
select select "2025"
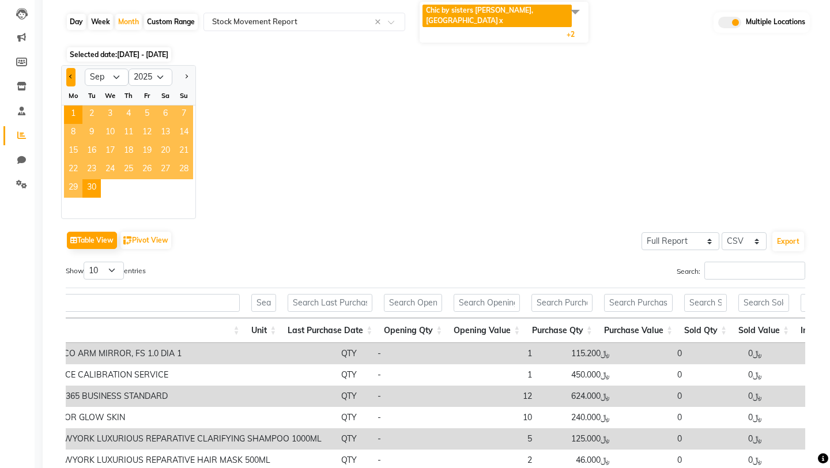
click at [72, 68] on button "Previous month" at bounding box center [70, 77] width 9 height 18
select select "8"
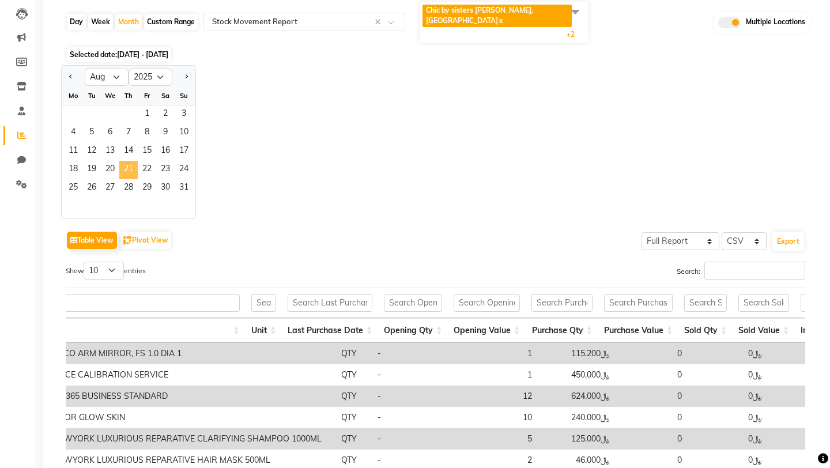
click at [129, 161] on span "21" at bounding box center [128, 170] width 18 height 18
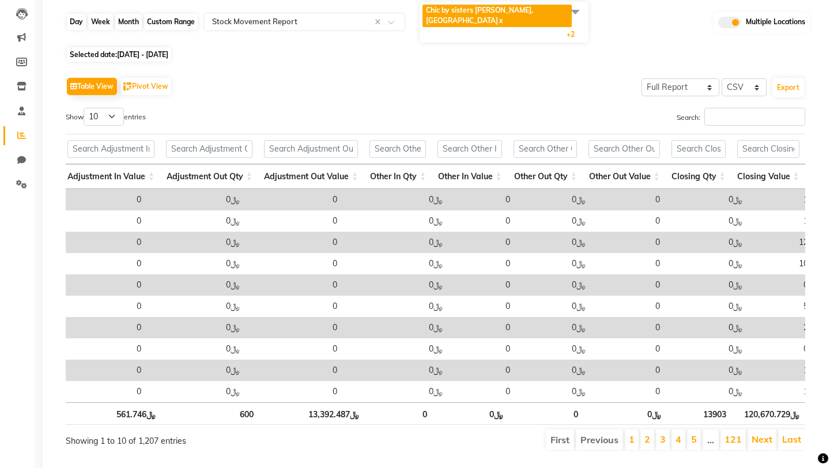
click at [134, 14] on div "Month" at bounding box center [128, 22] width 27 height 16
select select "8"
select select "2025"
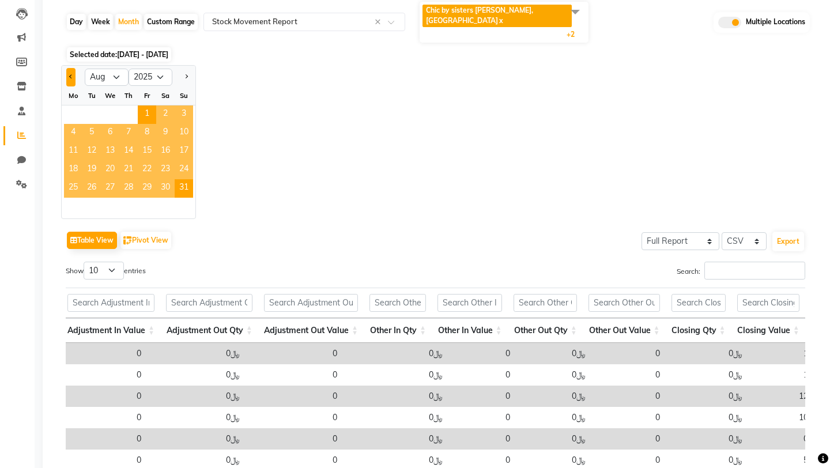
click at [71, 74] on span "Previous month" at bounding box center [71, 76] width 4 height 4
select select "7"
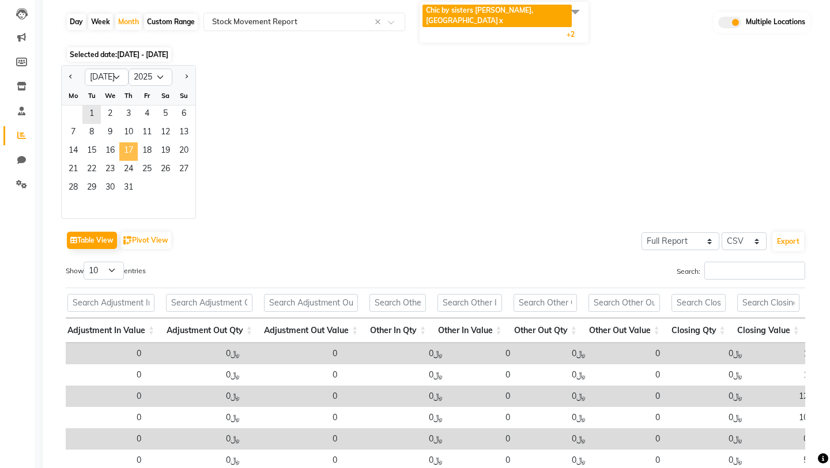
click at [125, 142] on span "17" at bounding box center [128, 151] width 18 height 18
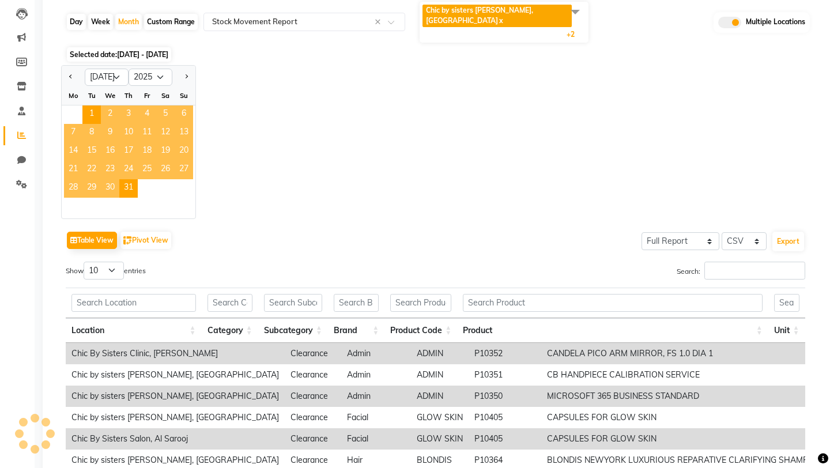
scroll to position [0, 0]
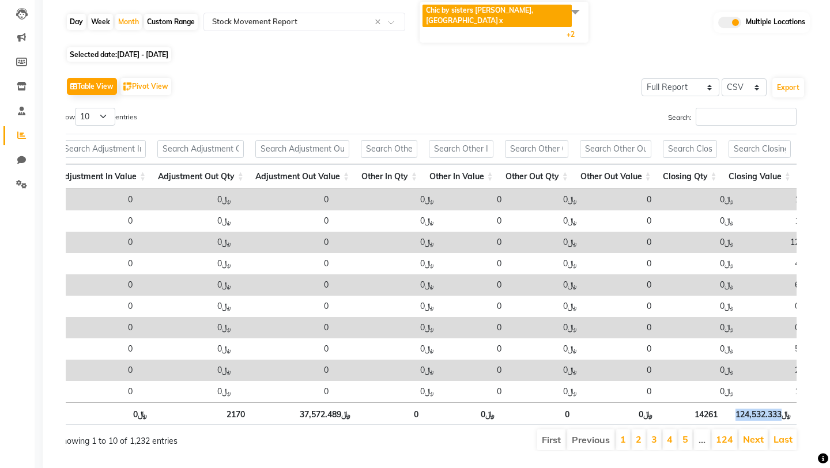
drag, startPoint x: 736, startPoint y: 394, endPoint x: 783, endPoint y: 394, distance: 46.1
click at [783, 402] on th "﷼124,532.333" at bounding box center [759, 413] width 73 height 22
copy th "124,532.333"
click at [129, 14] on div "Month" at bounding box center [128, 22] width 27 height 16
select select "7"
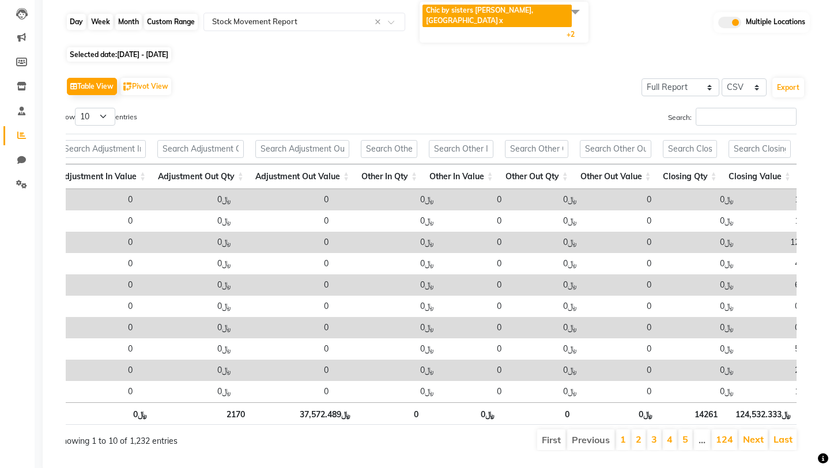
select select "2025"
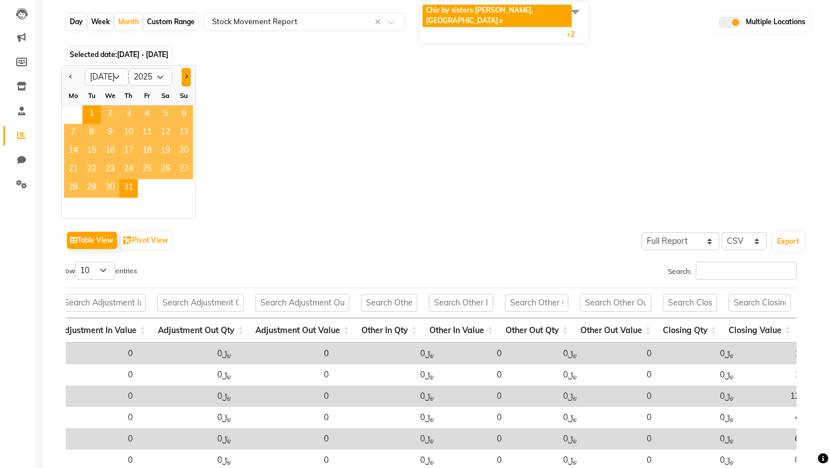
click at [188, 68] on button "Next month" at bounding box center [186, 77] width 9 height 18
select select "8"
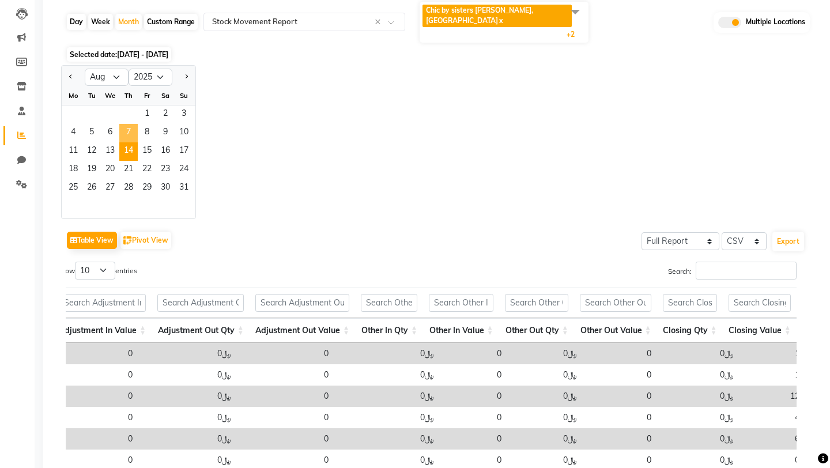
click at [124, 142] on span "14" at bounding box center [128, 151] width 18 height 18
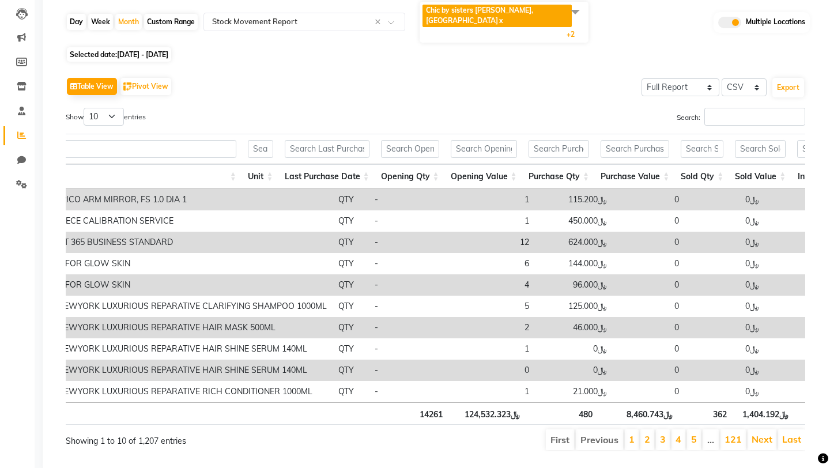
scroll to position [0, 542]
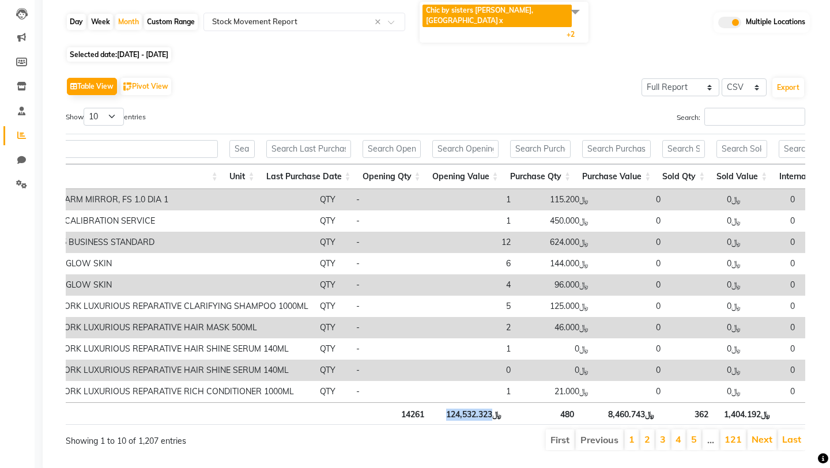
drag, startPoint x: 447, startPoint y: 392, endPoint x: 492, endPoint y: 395, distance: 45.6
click at [492, 402] on th "﷼124,532.323" at bounding box center [468, 413] width 77 height 22
copy th "124,532.323"
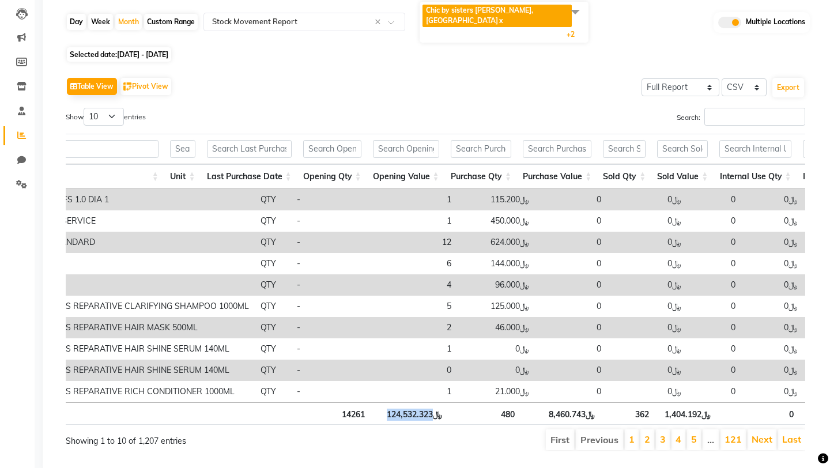
scroll to position [0, 628]
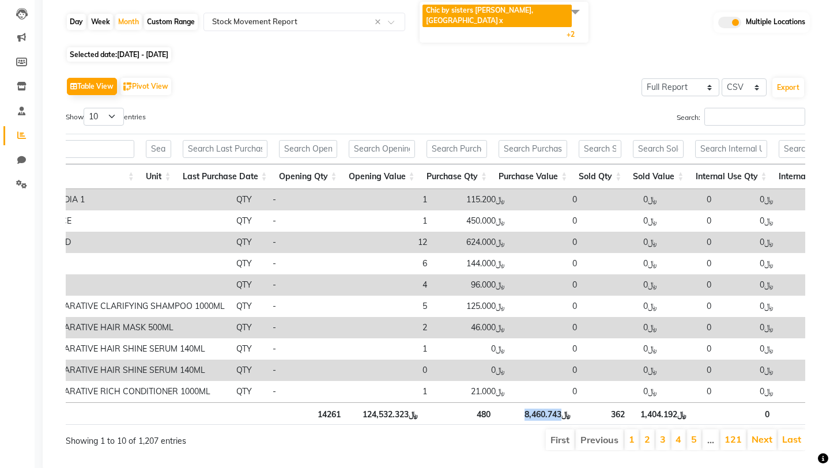
copy th "8,460.743"
drag, startPoint x: 523, startPoint y: 394, endPoint x: 561, endPoint y: 393, distance: 38.0
click at [562, 402] on th "﷼8,460.743" at bounding box center [536, 413] width 80 height 22
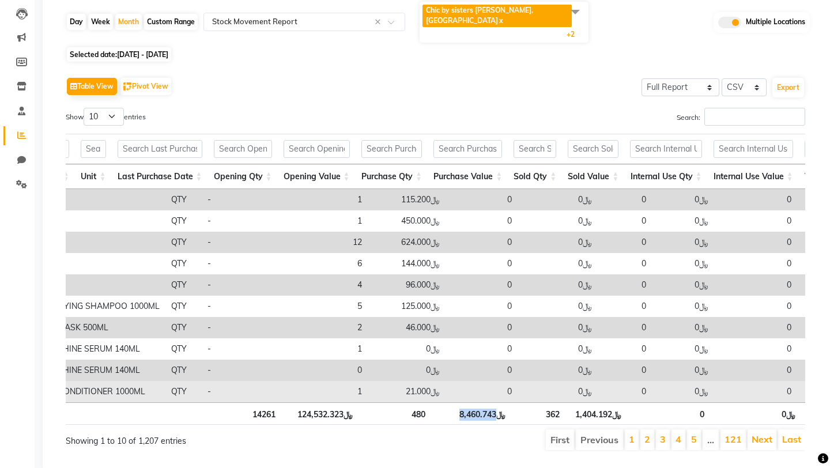
scroll to position [0, 698]
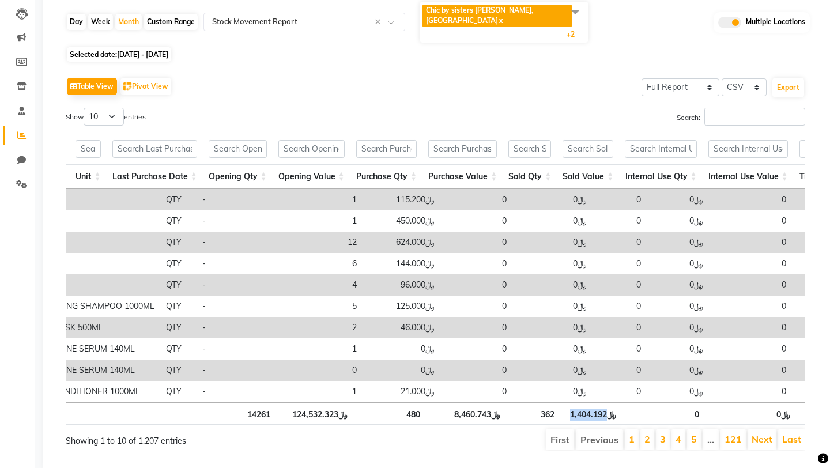
drag, startPoint x: 569, startPoint y: 391, endPoint x: 606, endPoint y: 393, distance: 36.9
click at [606, 402] on th "﷼1,404.192" at bounding box center [591, 413] width 62 height 22
copy th "1,404.192"
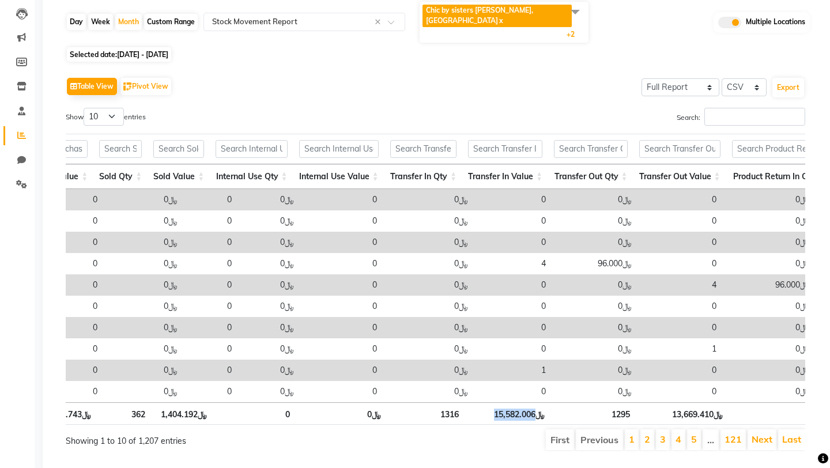
drag, startPoint x: 493, startPoint y: 394, endPoint x: 536, endPoint y: 393, distance: 42.6
click at [536, 402] on th "﷼15,582.006" at bounding box center [507, 413] width 86 height 22
copy th "15,582.006"
drag, startPoint x: 671, startPoint y: 392, endPoint x: 712, endPoint y: 392, distance: 41.5
click at [713, 402] on th "﷼13,669.410" at bounding box center [682, 413] width 93 height 22
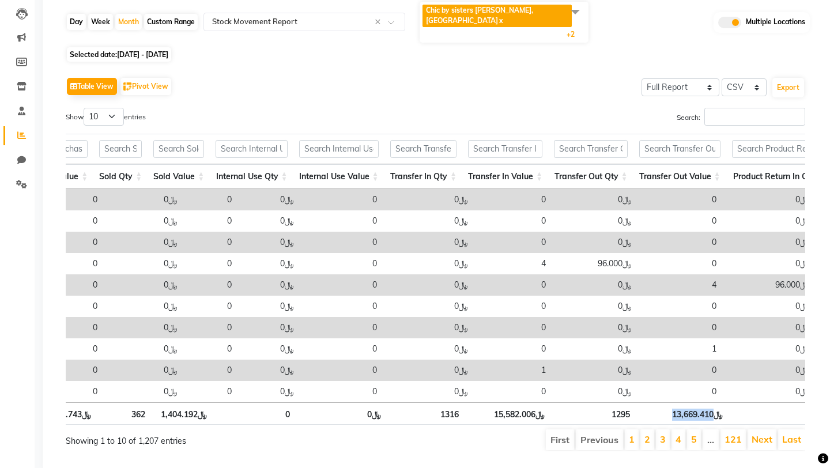
copy th "13,669.410"
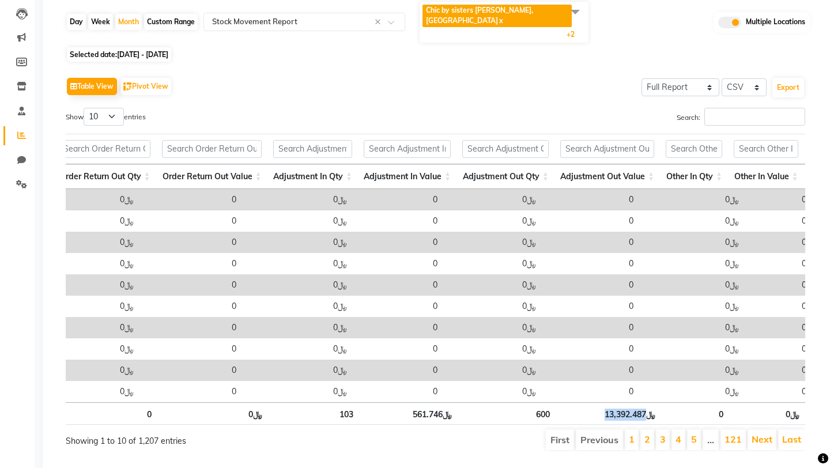
drag, startPoint x: 603, startPoint y: 391, endPoint x: 645, endPoint y: 390, distance: 42.6
click at [645, 402] on th "﷼13,392.487" at bounding box center [607, 413] width 105 height 22
copy th "13,392.487"
drag, startPoint x: 412, startPoint y: 392, endPoint x: 441, endPoint y: 392, distance: 29.4
click at [443, 402] on th "﷼561.746" at bounding box center [408, 413] width 99 height 22
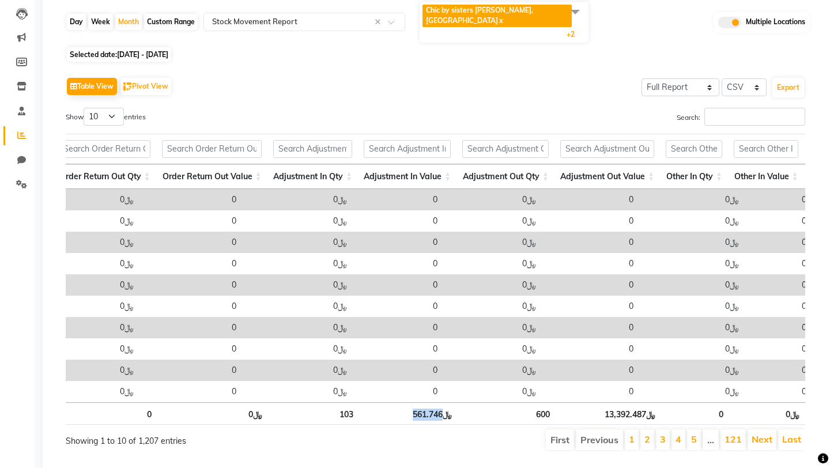
copy th "561.746"
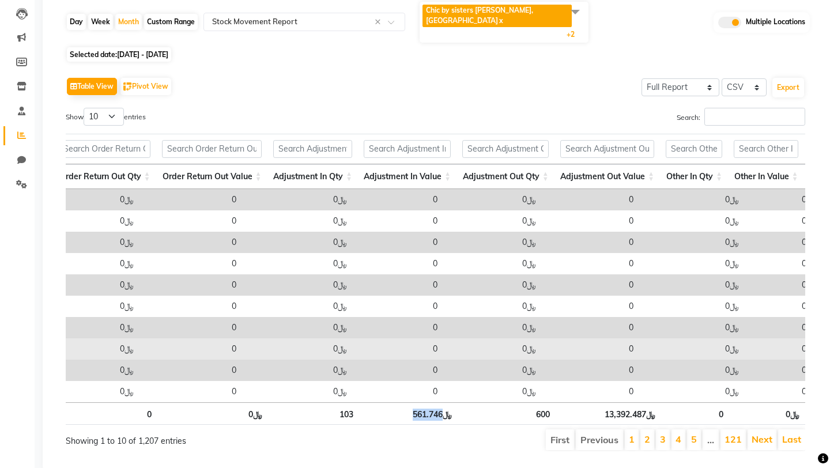
scroll to position [0, 0]
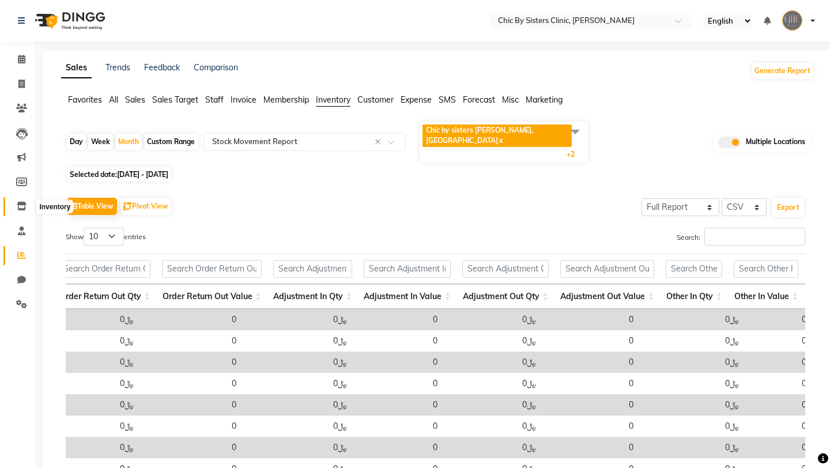
click at [20, 206] on icon at bounding box center [22, 206] width 10 height 9
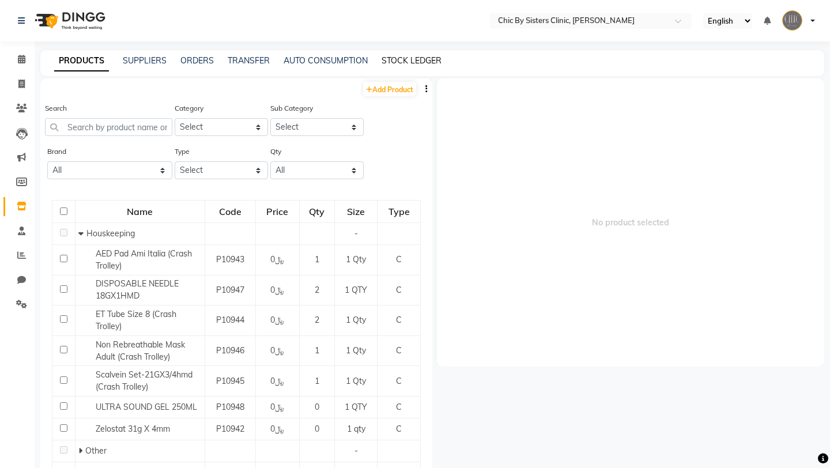
click at [417, 62] on link "STOCK LEDGER" at bounding box center [411, 60] width 60 height 10
select select "all"
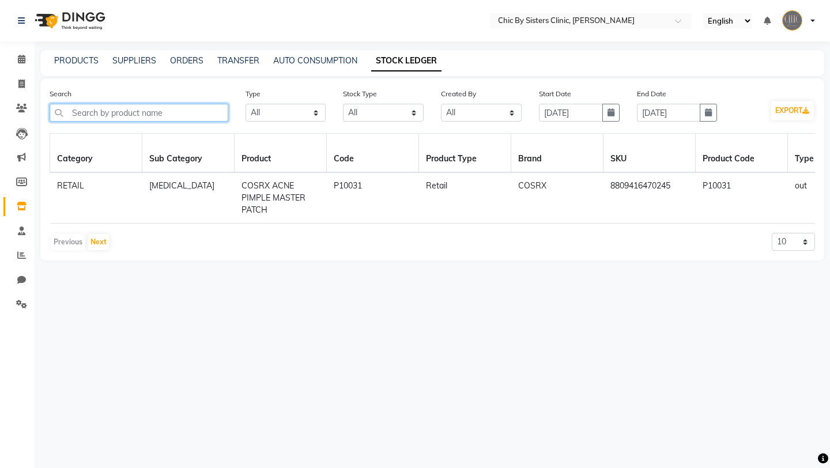
click at [203, 114] on input "text" at bounding box center [139, 113] width 179 height 18
paste input "P10207"
type input "P10207"
click at [603, 109] on button "button" at bounding box center [610, 113] width 17 height 18
select select "9"
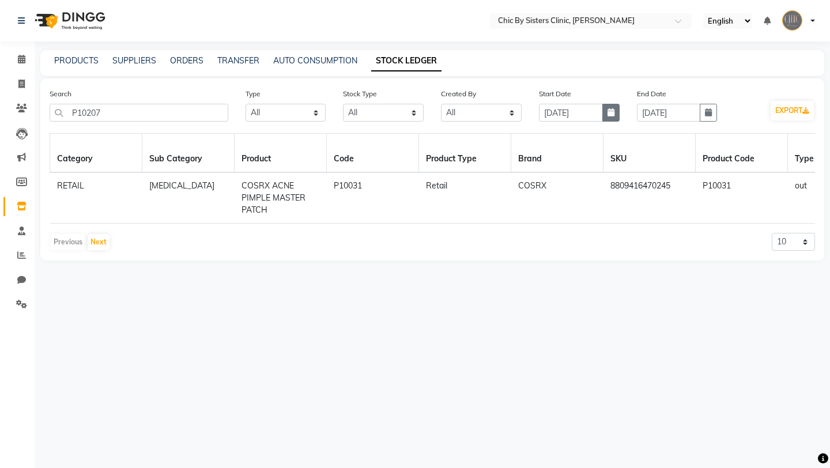
select select "2025"
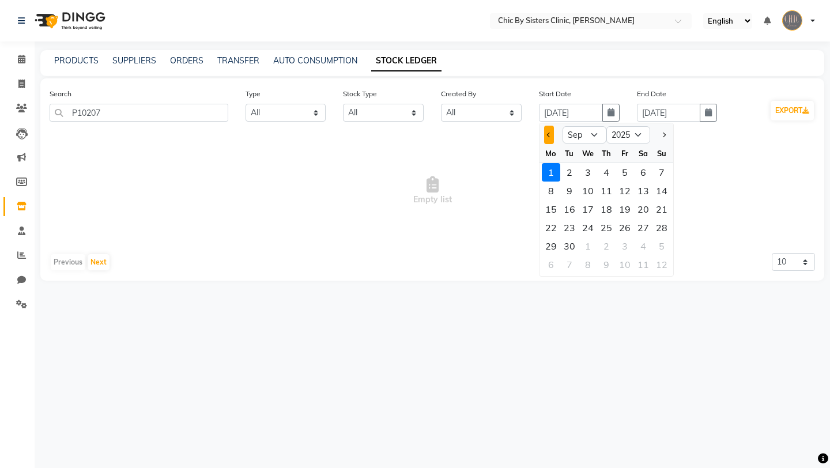
click at [548, 135] on span "Previous month" at bounding box center [549, 135] width 5 height 5
select select "7"
click at [569, 173] on div "1" at bounding box center [569, 172] width 18 height 18
type input "[DATE]"
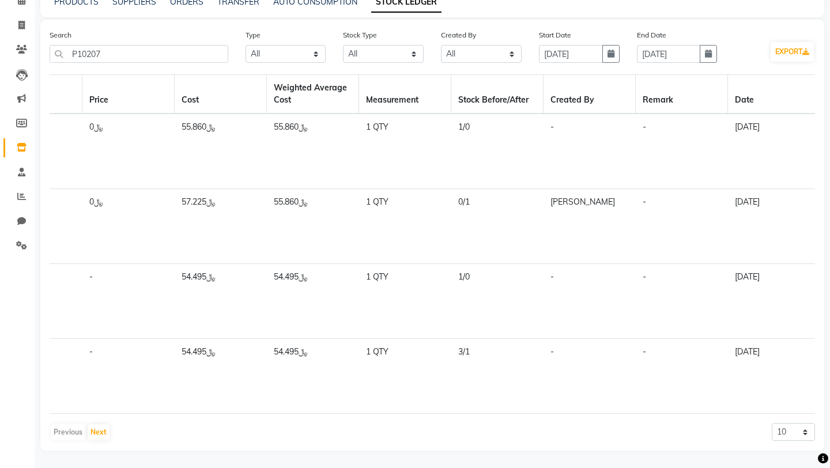
scroll to position [0, 1171]
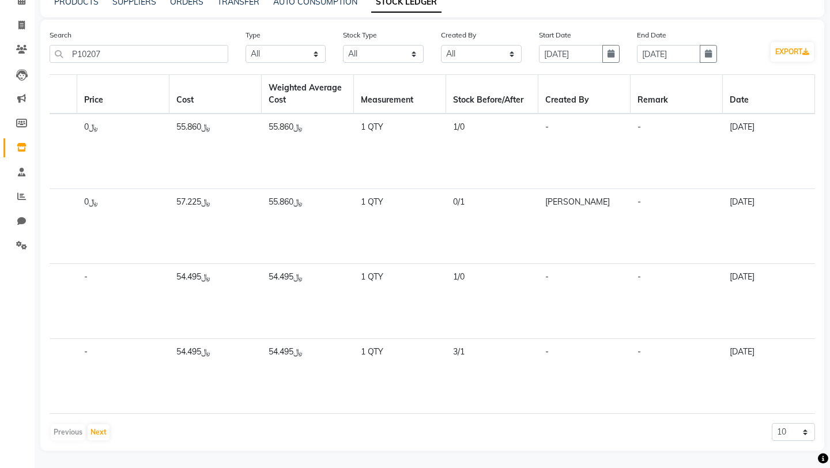
drag, startPoint x: 725, startPoint y: 274, endPoint x: 785, endPoint y: 274, distance: 59.9
click at [786, 275] on td "[DATE]" at bounding box center [769, 301] width 92 height 75
drag, startPoint x: 452, startPoint y: 199, endPoint x: 466, endPoint y: 200, distance: 13.3
click at [466, 200] on td "0/1" at bounding box center [492, 226] width 92 height 75
click at [208, 55] on input "P10207" at bounding box center [139, 54] width 179 height 18
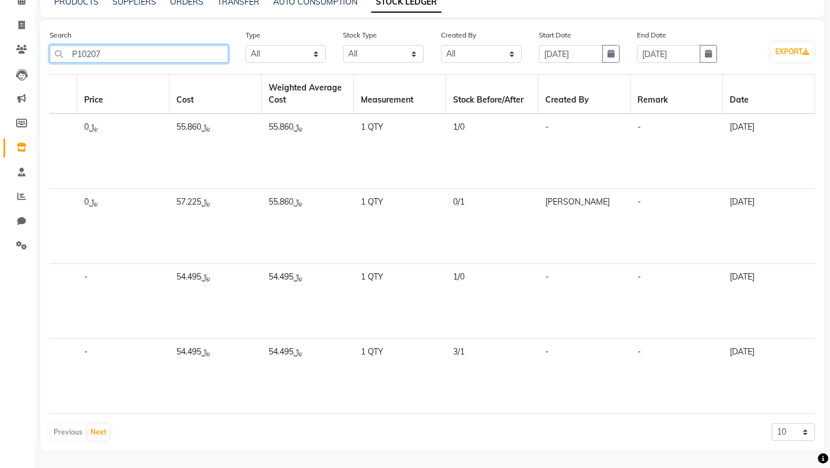
click at [208, 55] on input "P10207" at bounding box center [139, 54] width 179 height 18
paste input "9"
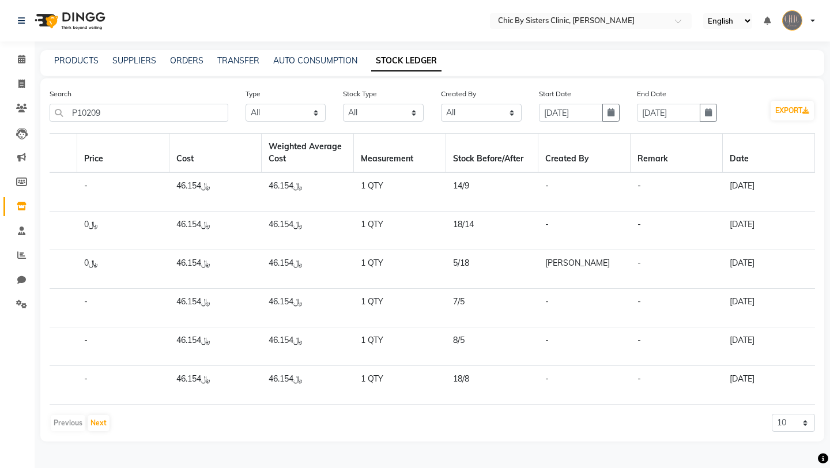
click at [411, 309] on td "1 QTY" at bounding box center [400, 308] width 92 height 39
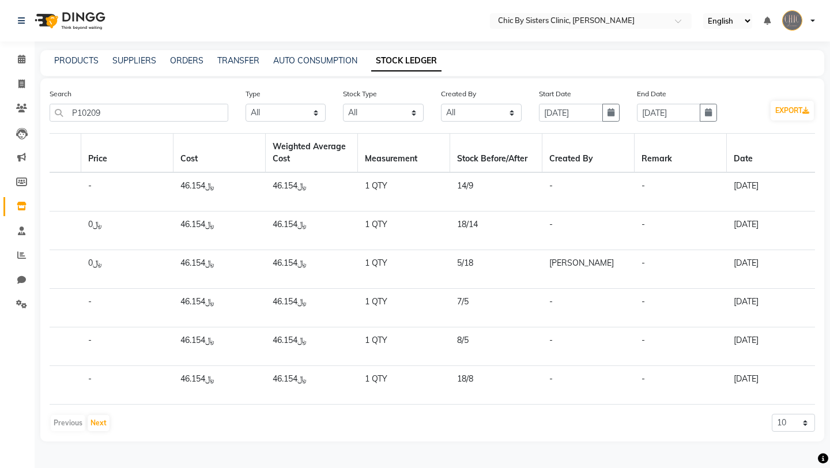
scroll to position [0, 1166]
click at [465, 302] on td "7/5" at bounding box center [497, 308] width 92 height 39
drag, startPoint x: 459, startPoint y: 264, endPoint x: 481, endPoint y: 263, distance: 22.5
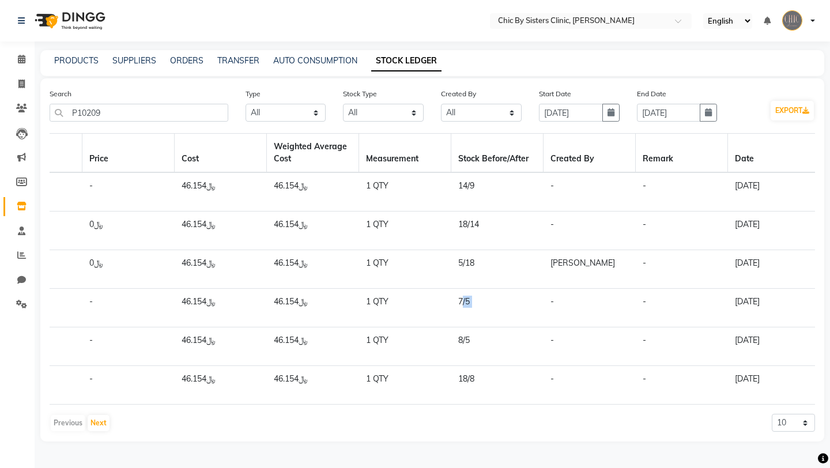
click at [481, 263] on td "5/18" at bounding box center [497, 269] width 92 height 39
drag, startPoint x: 458, startPoint y: 226, endPoint x: 485, endPoint y: 226, distance: 26.5
click at [485, 226] on td "18/14" at bounding box center [497, 230] width 92 height 39
drag, startPoint x: 458, startPoint y: 184, endPoint x: 482, endPoint y: 184, distance: 24.2
click at [482, 184] on td "14/9" at bounding box center [497, 191] width 92 height 39
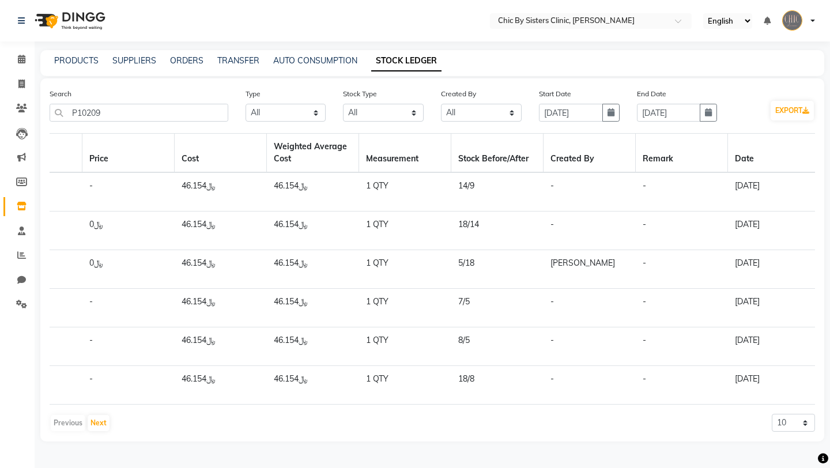
click at [474, 263] on td "5/18" at bounding box center [497, 269] width 92 height 39
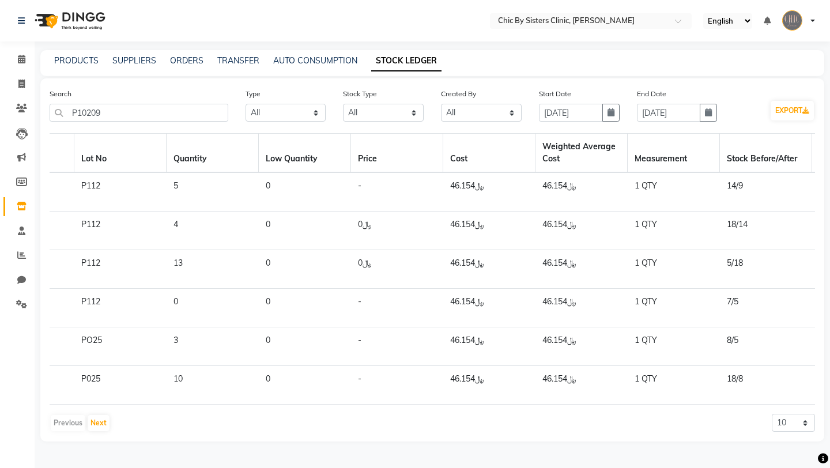
scroll to position [0, 896]
click at [171, 303] on td "0" at bounding box center [214, 308] width 92 height 39
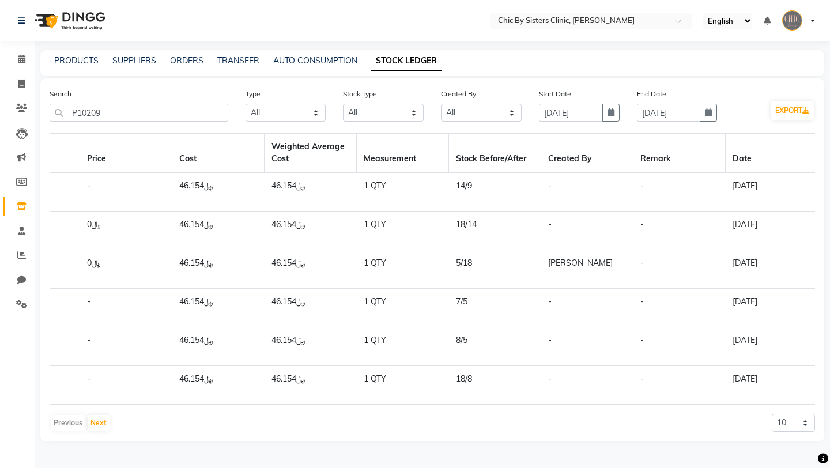
scroll to position [0, 1171]
drag, startPoint x: 727, startPoint y: 342, endPoint x: 787, endPoint y: 343, distance: 59.9
click at [787, 343] on td "[DATE]" at bounding box center [769, 346] width 92 height 39
click at [731, 340] on td "[DATE]" at bounding box center [769, 346] width 92 height 39
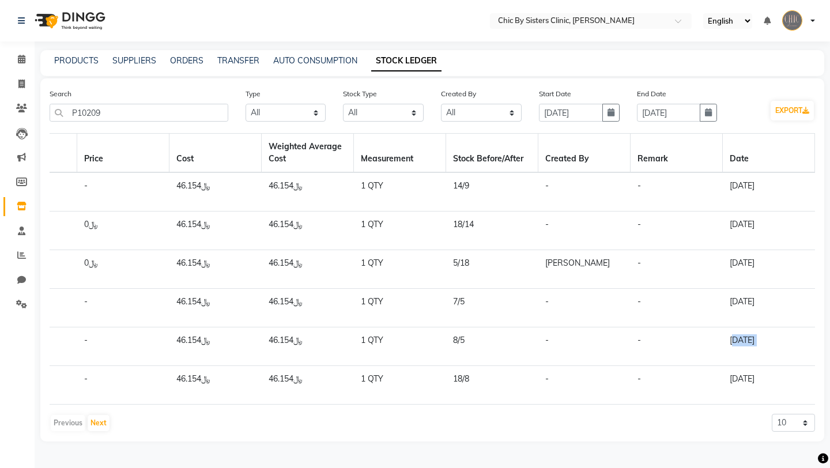
click at [731, 340] on td "[DATE]" at bounding box center [769, 346] width 92 height 39
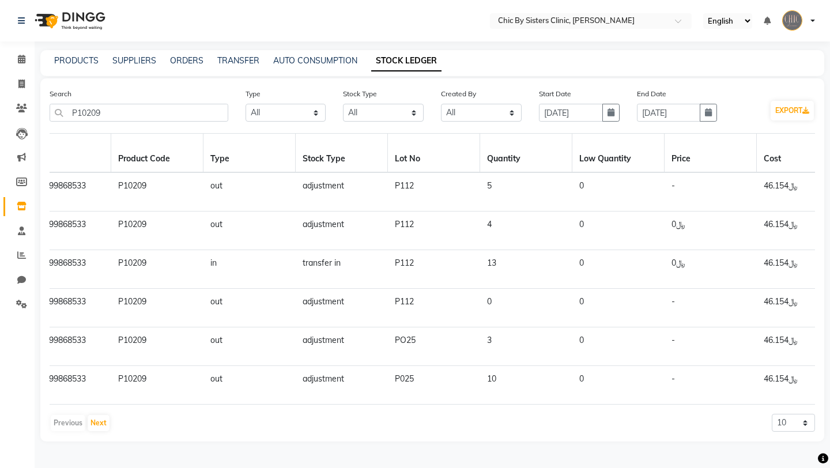
scroll to position [0, 562]
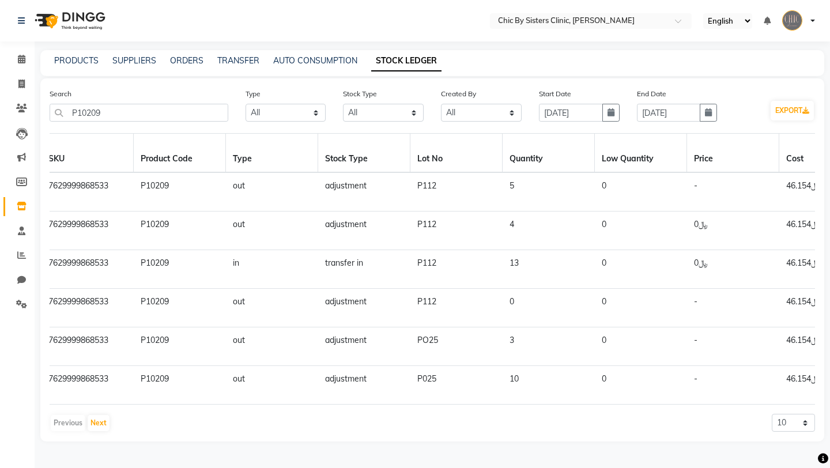
click at [521, 297] on td "0" at bounding box center [548, 308] width 92 height 39
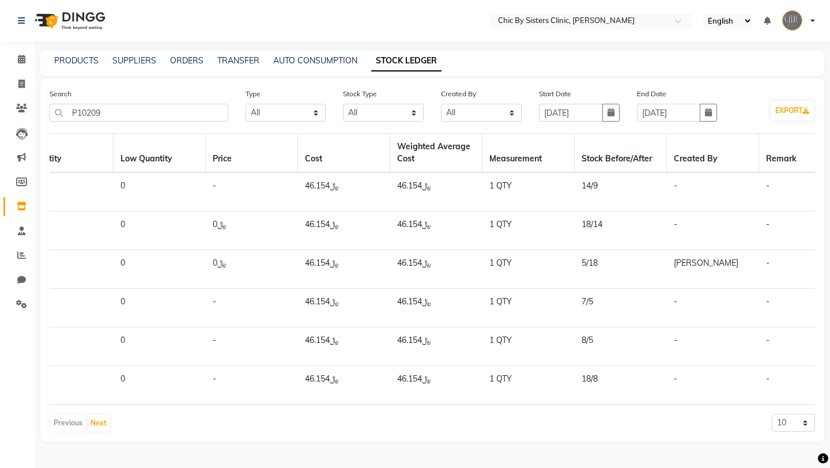
scroll to position [0, 1044]
drag, startPoint x: 578, startPoint y: 340, endPoint x: 595, endPoint y: 340, distance: 16.7
click at [595, 340] on td "8/5" at bounding box center [619, 346] width 92 height 39
click at [585, 300] on td "7/5" at bounding box center [619, 308] width 92 height 39
click at [207, 118] on input "P10209" at bounding box center [139, 113] width 179 height 18
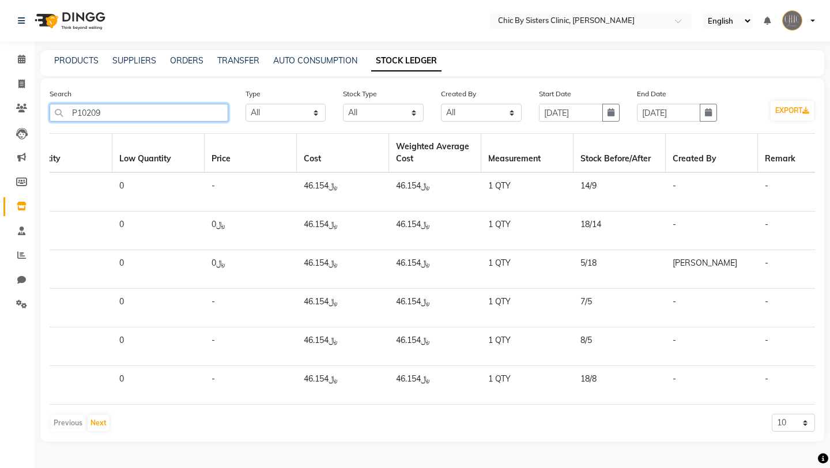
click at [207, 118] on input "P10209" at bounding box center [139, 113] width 179 height 18
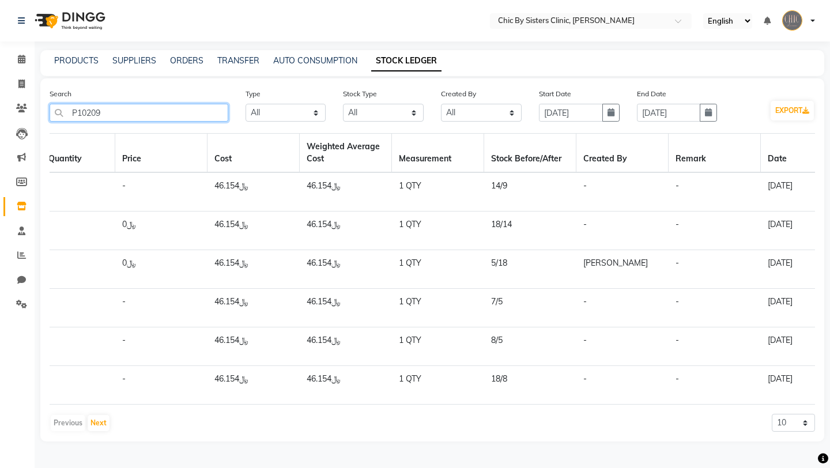
scroll to position [0, 1171]
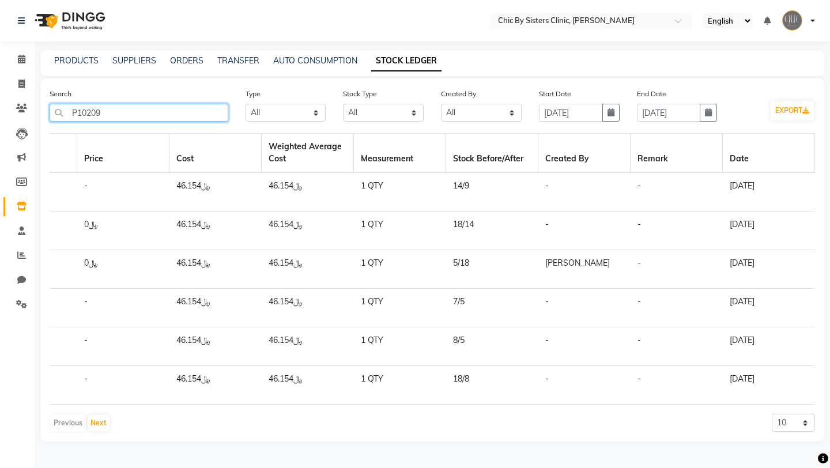
click at [214, 112] on input "P10209" at bounding box center [139, 113] width 179 height 18
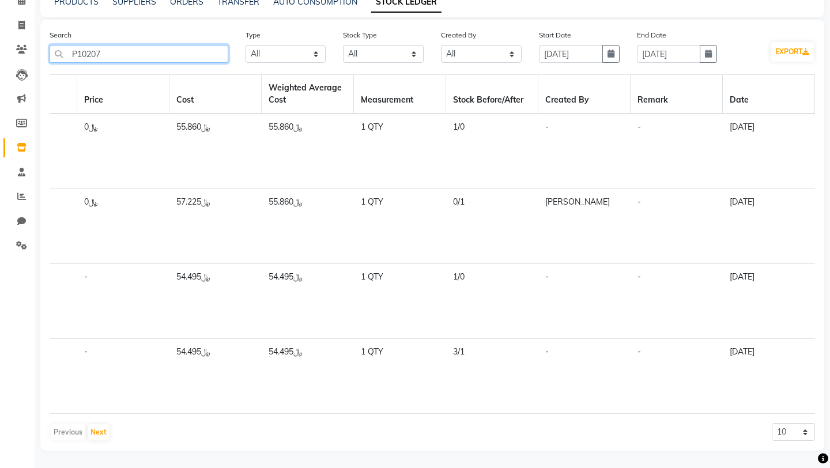
scroll to position [0, 0]
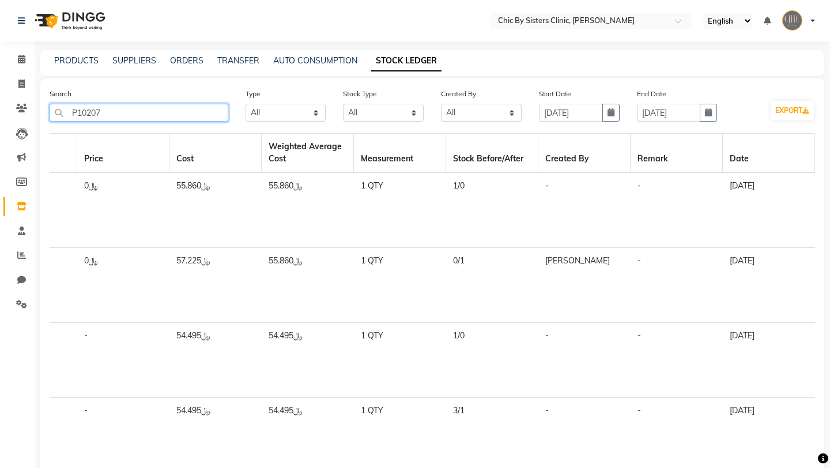
click at [171, 112] on input "P10207" at bounding box center [139, 113] width 179 height 18
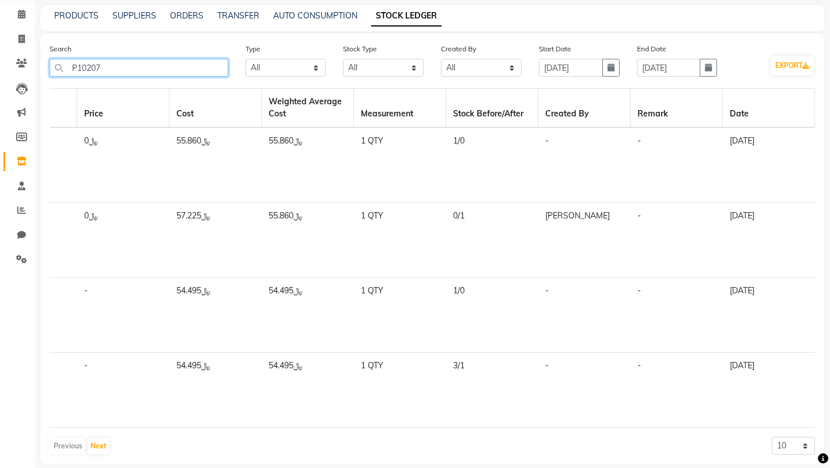
scroll to position [59, 0]
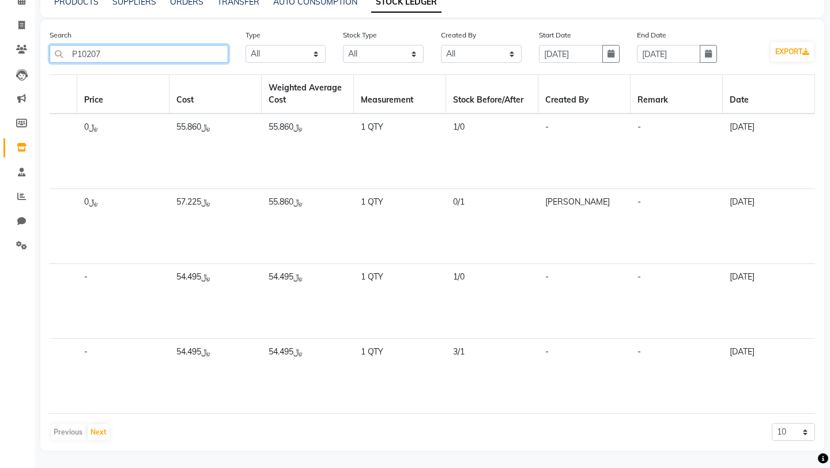
click at [177, 60] on input "P10207" at bounding box center [139, 54] width 179 height 18
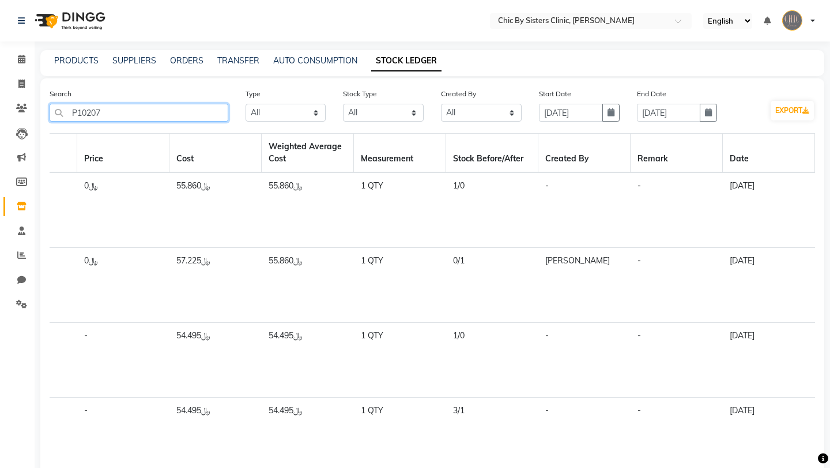
click at [170, 114] on input "P10207" at bounding box center [139, 113] width 179 height 18
click at [188, 114] on input "P10207" at bounding box center [139, 113] width 179 height 18
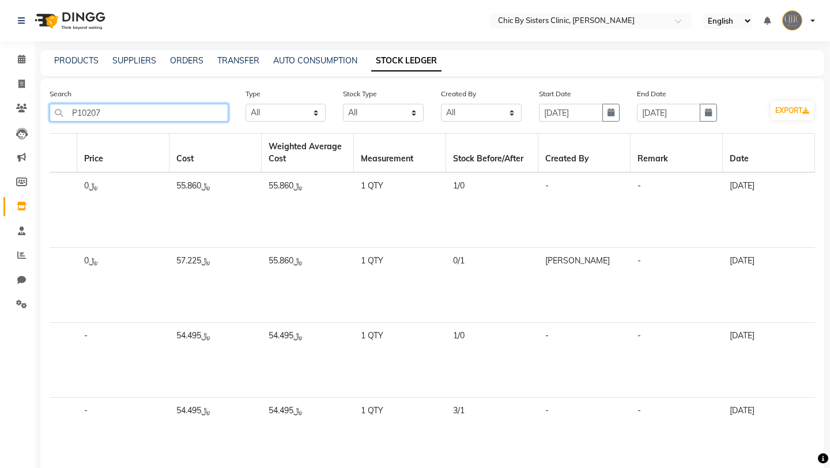
click at [188, 114] on input "P10207" at bounding box center [139, 113] width 179 height 18
paste input "9"
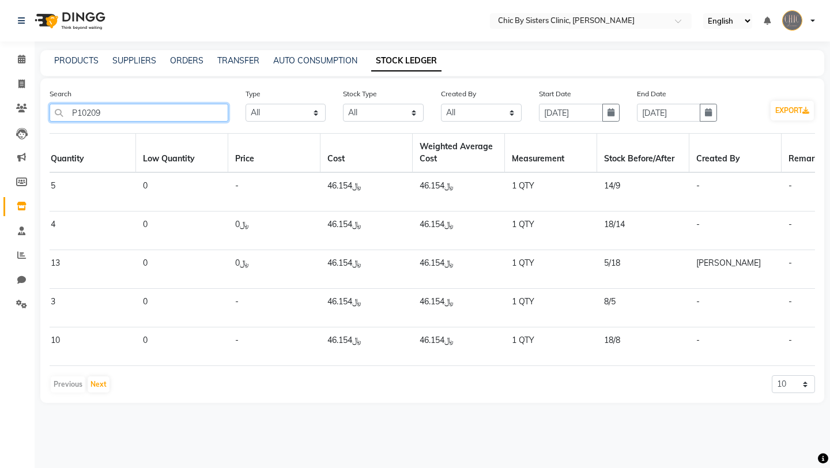
scroll to position [0, 1171]
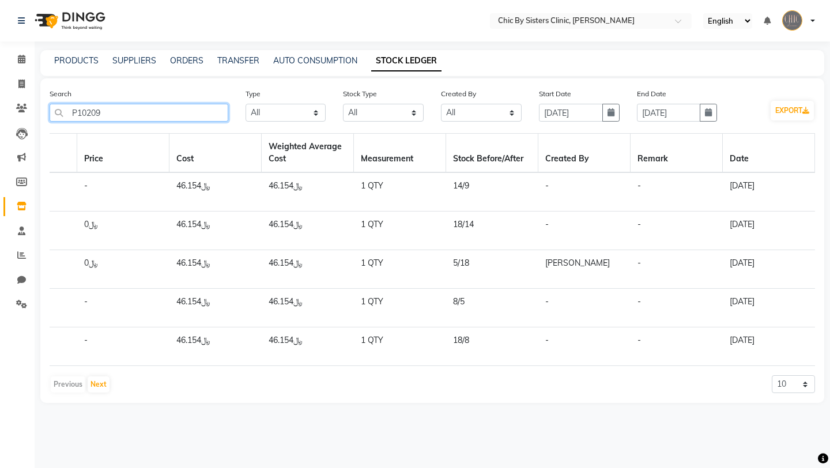
type input "P10209"
